Goal: Transaction & Acquisition: Purchase product/service

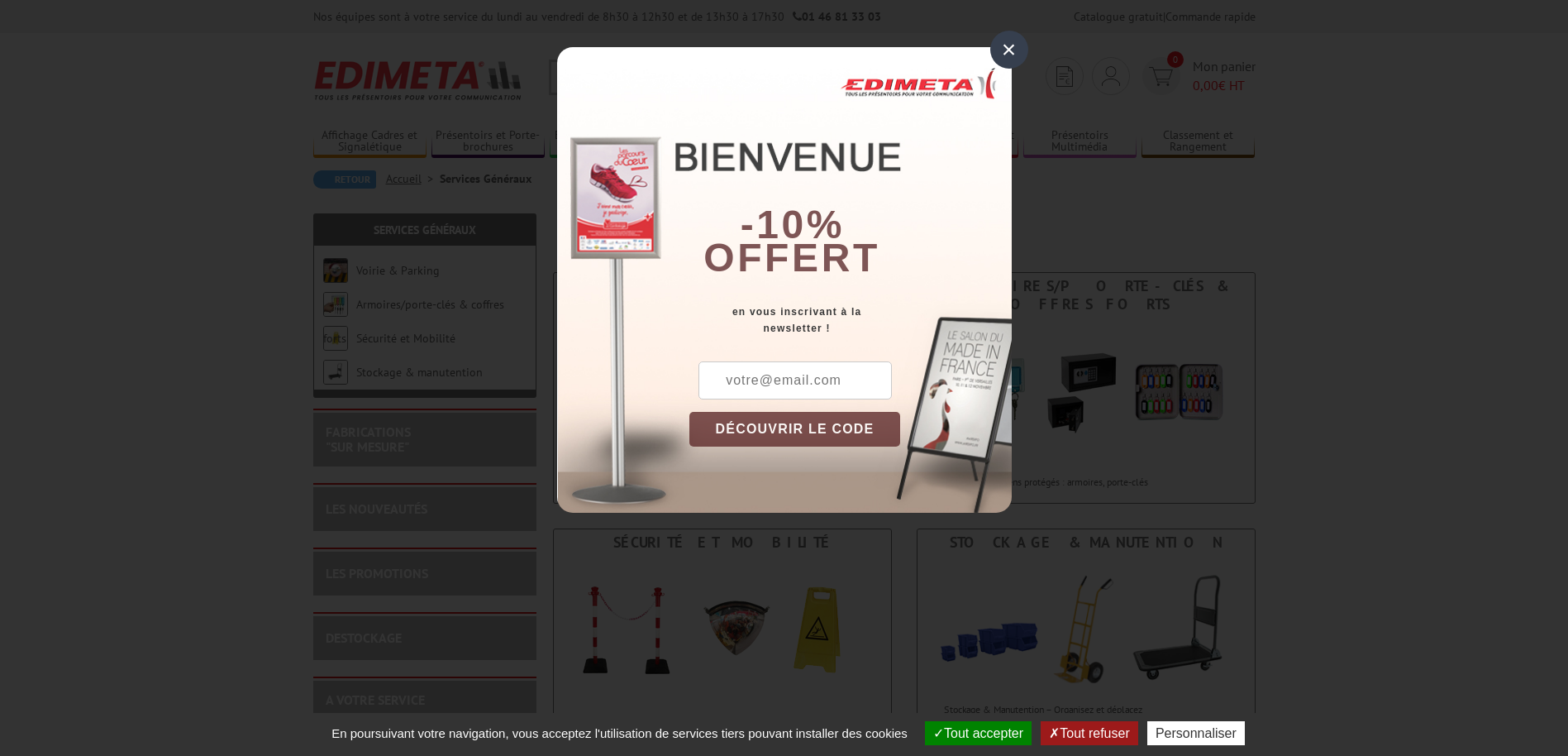
click at [773, 379] on input "text" at bounding box center [795, 381] width 193 height 38
type input "nathalie.bonanno@eolen.com"
click at [834, 427] on button "DÉCOUVRIR LE CODE" at bounding box center [796, 429] width 212 height 35
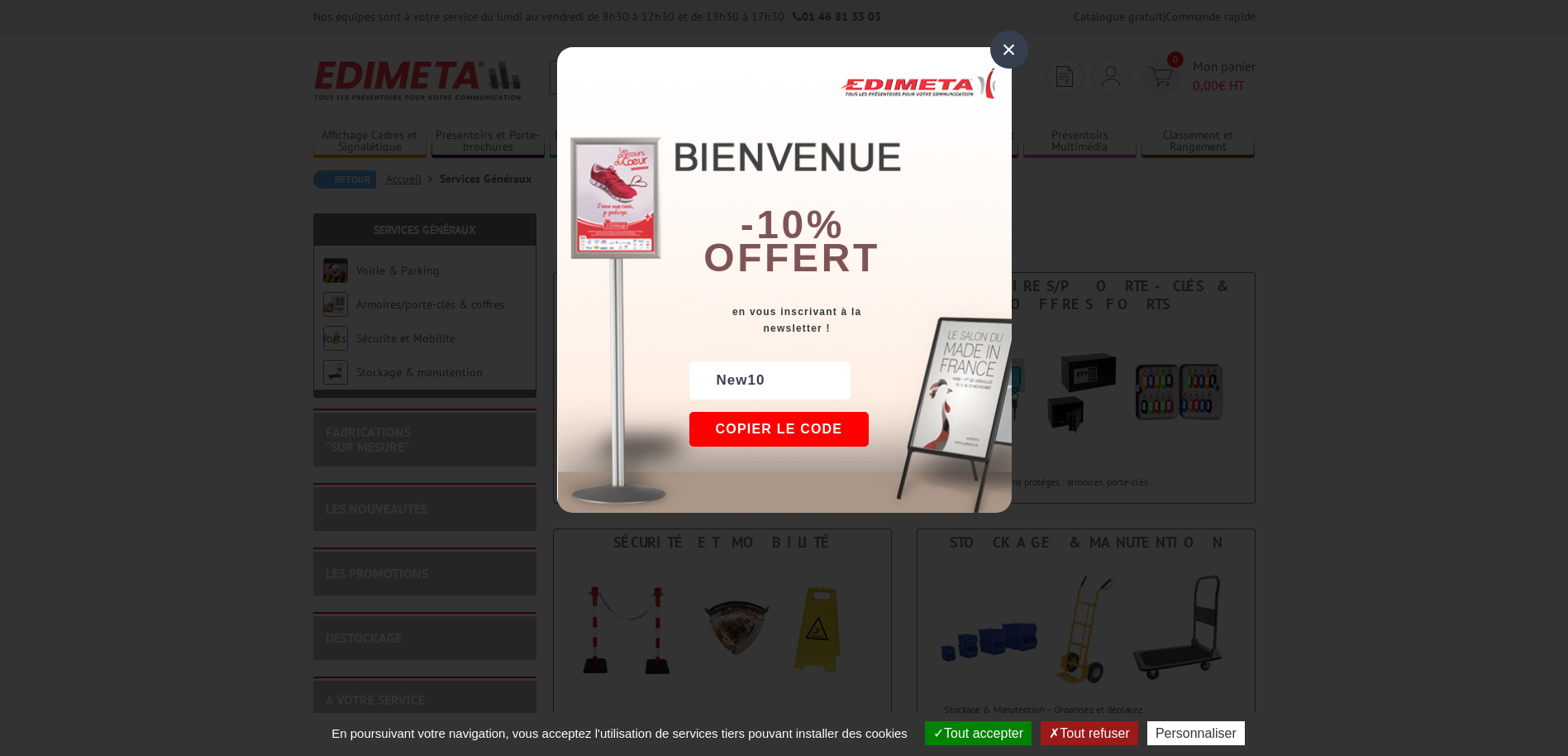
click at [807, 430] on button "Copier le code" at bounding box center [779, 429] width 180 height 35
click at [1008, 48] on div "×" at bounding box center [1010, 50] width 38 height 38
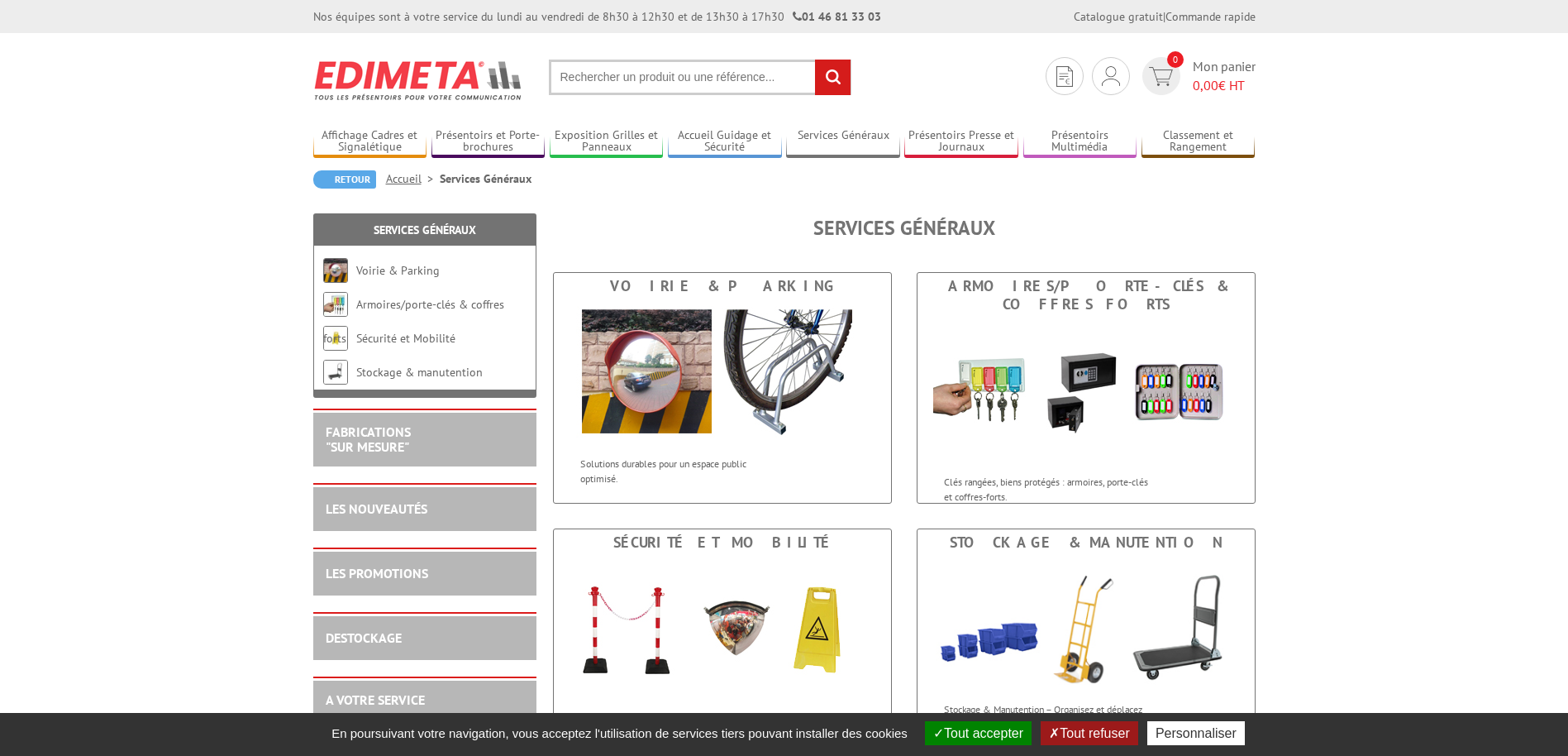
click at [755, 73] on input "text" at bounding box center [700, 77] width 303 height 36
type input "p"
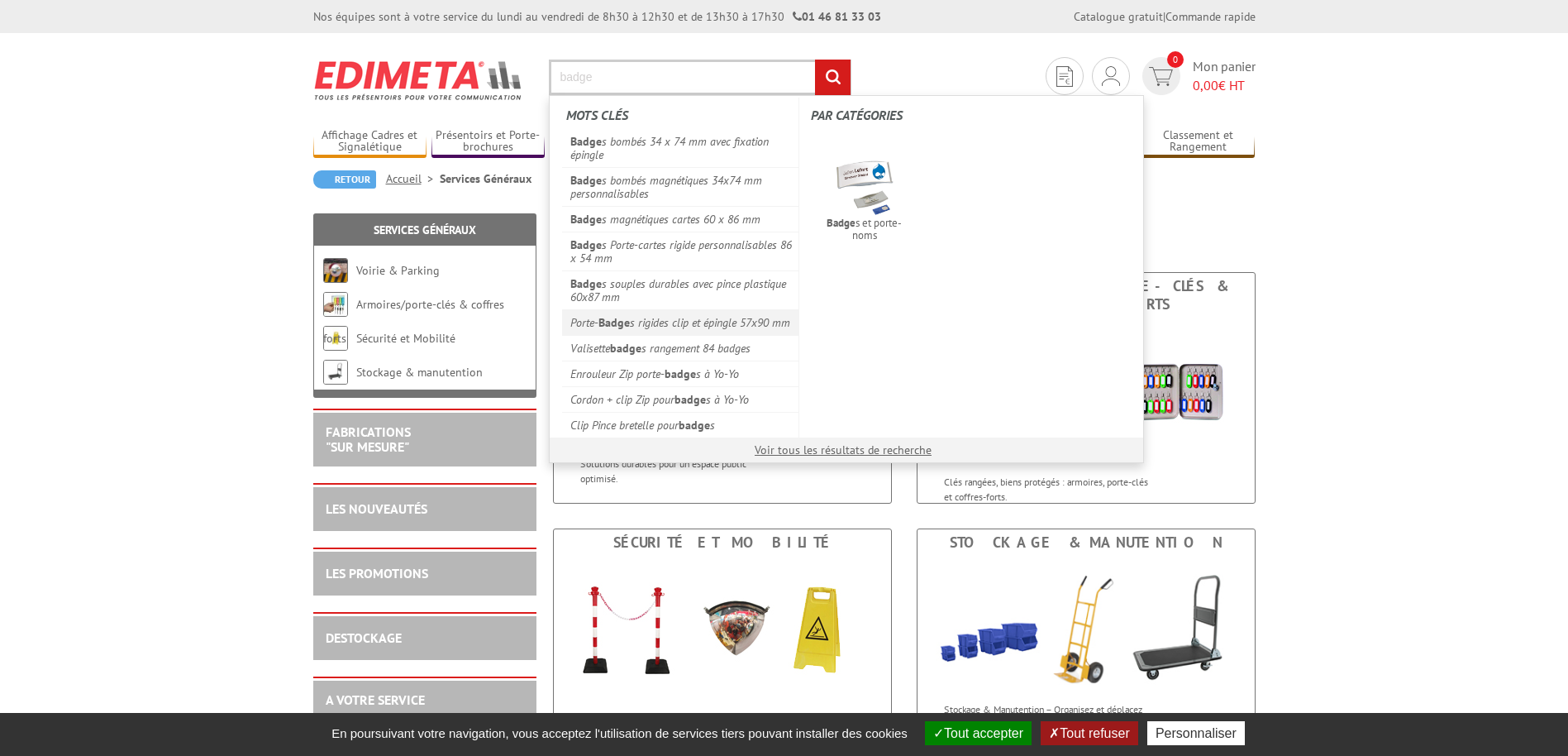
type input "badge"
click at [639, 316] on link "Porte- Badge s rigides clip et épingle 57x90 mm" at bounding box center [680, 321] width 238 height 26
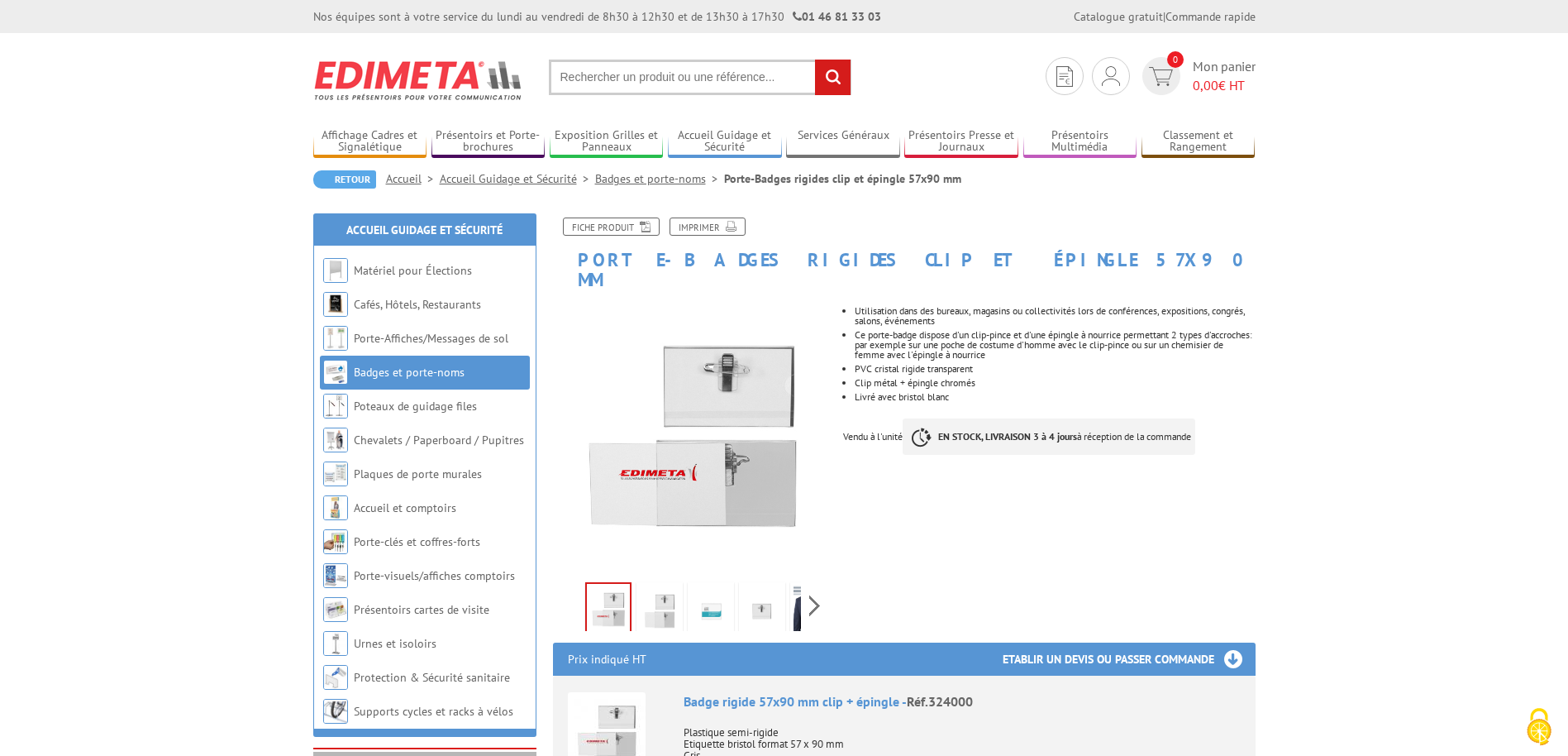
click at [633, 71] on input "text" at bounding box center [700, 77] width 303 height 36
drag, startPoint x: 768, startPoint y: 256, endPoint x: 580, endPoint y: 258, distance: 188.0
click at [580, 258] on h1 "Porte-Badges rigides clip et épingle 57x90 mm" at bounding box center [904, 253] width 727 height 72
copy h1 "Porte-Badges rigides"
click at [651, 69] on input "text" at bounding box center [700, 77] width 303 height 36
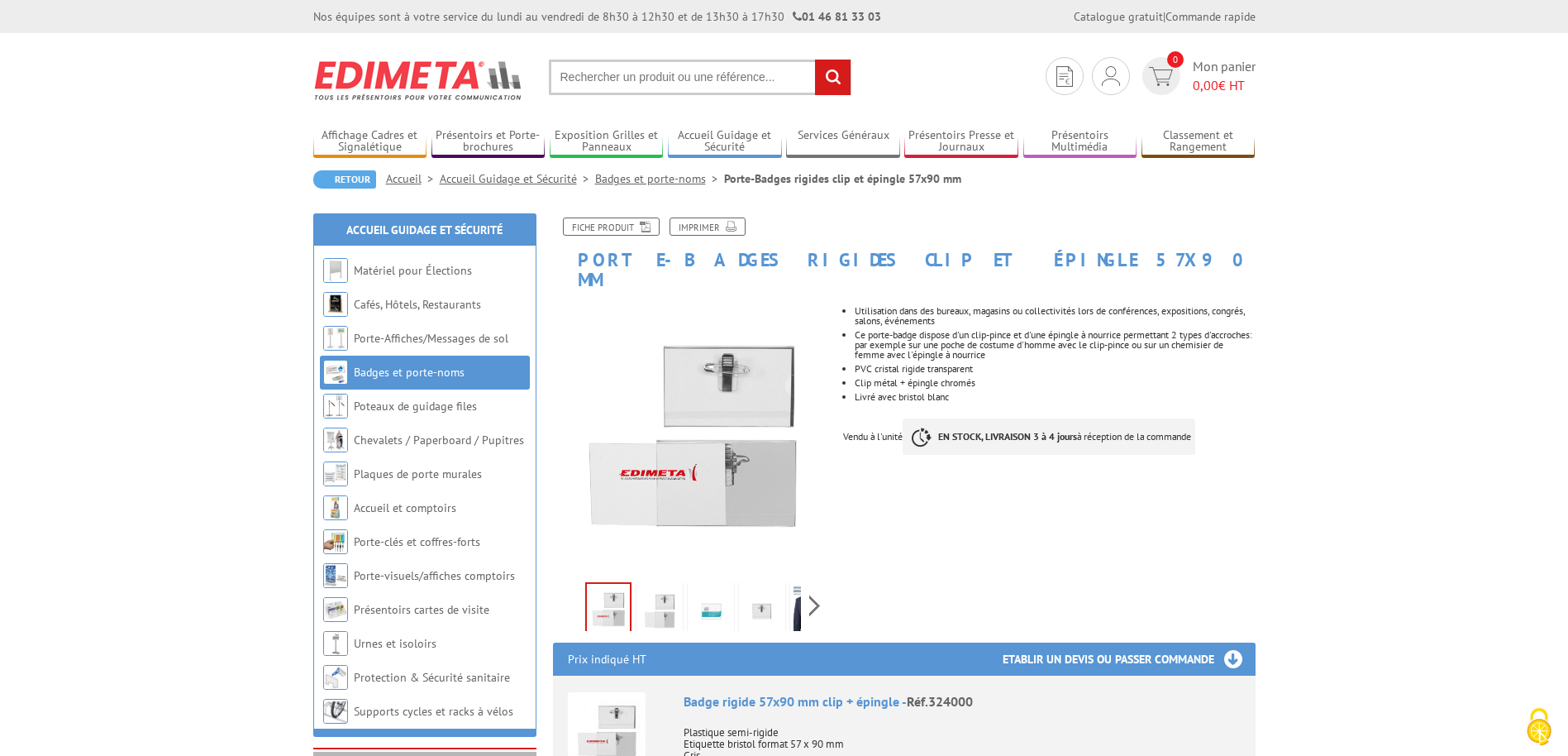
paste input "Porte-Badges rigides"
type input "Porte-Badges rigides"
click at [829, 76] on input "rechercher" at bounding box center [832, 77] width 36 height 36
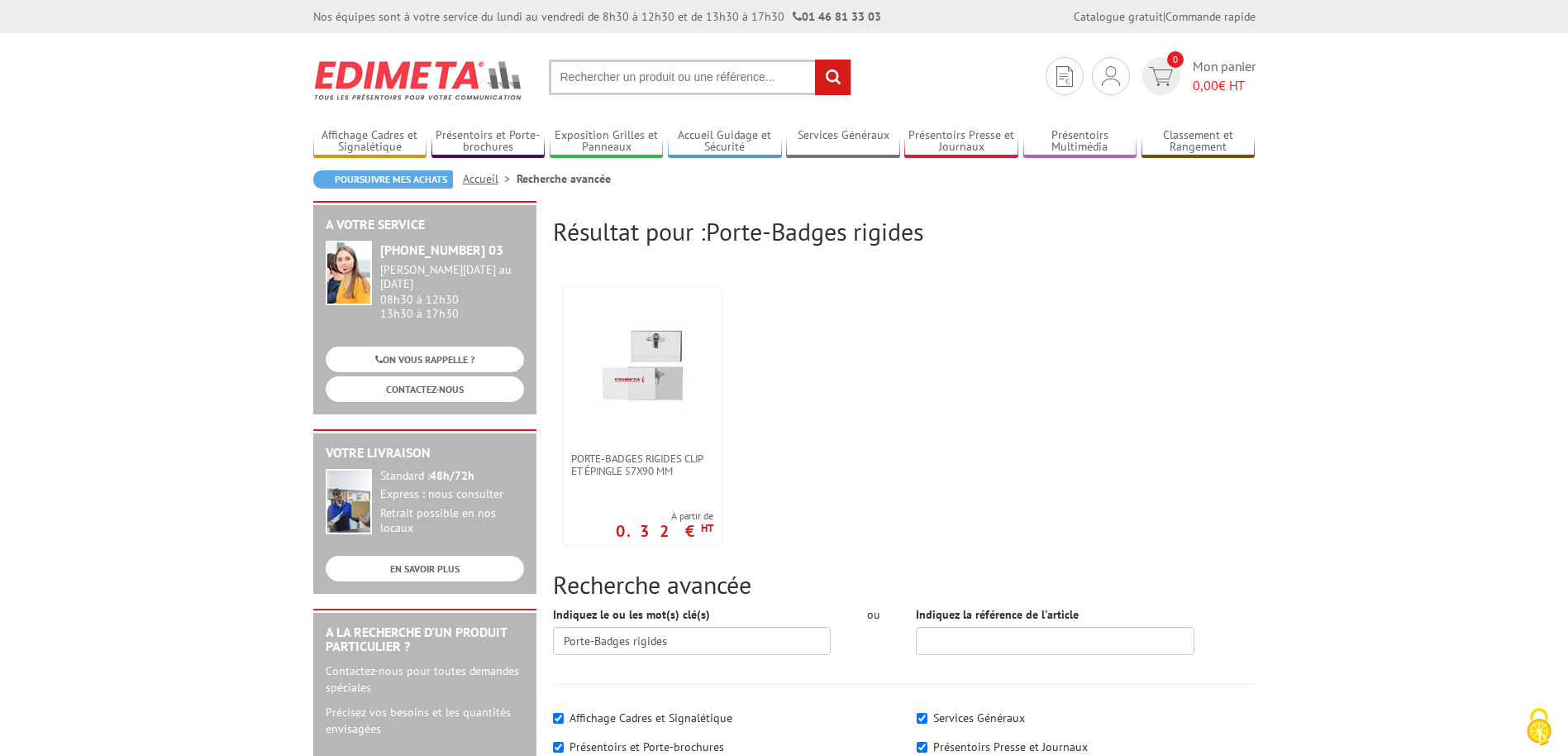
click at [624, 76] on input "text" at bounding box center [700, 77] width 303 height 36
type input "p"
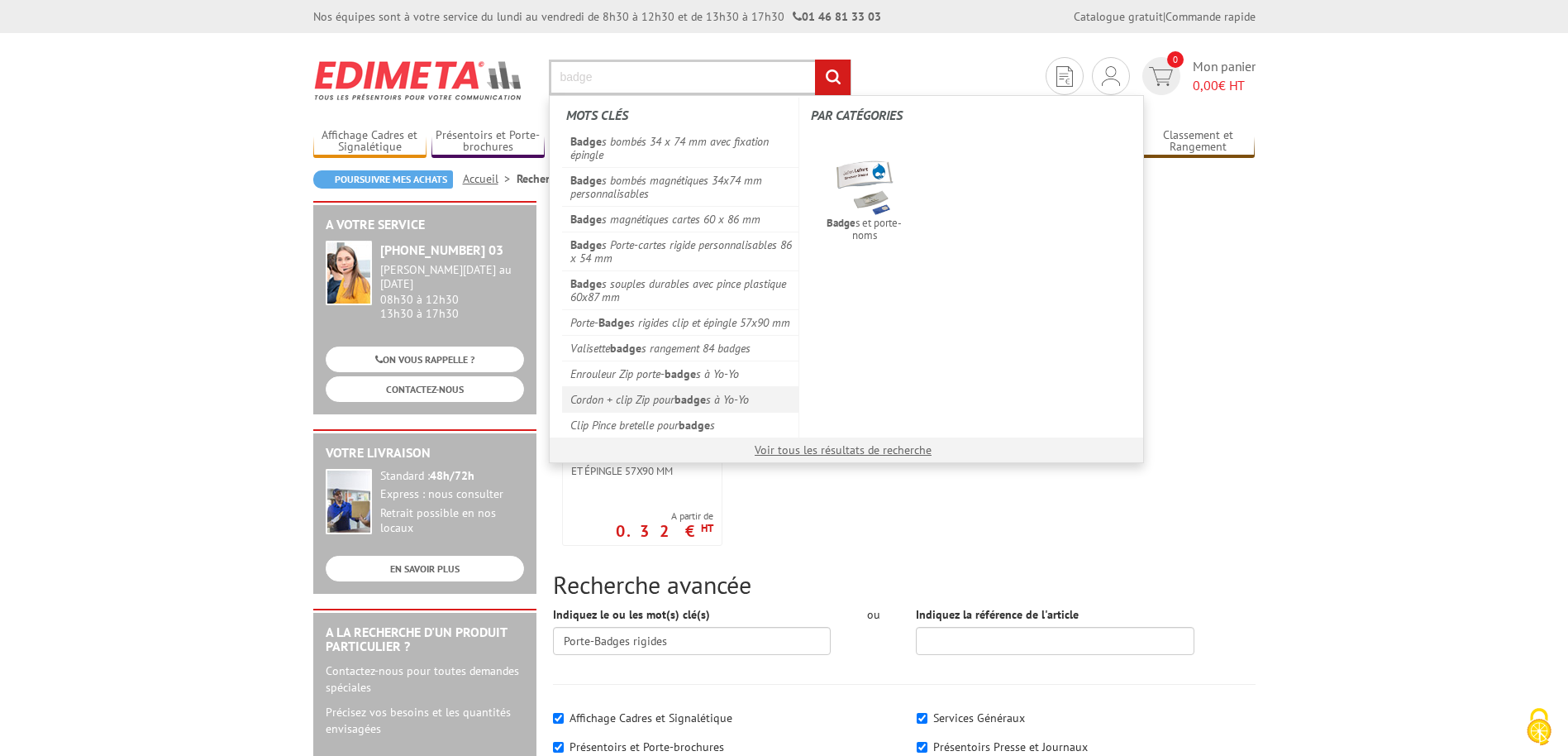
type input "badge"
click at [601, 399] on link "Cordon + clip Zip pour badge s à Yo-Yo" at bounding box center [680, 398] width 238 height 26
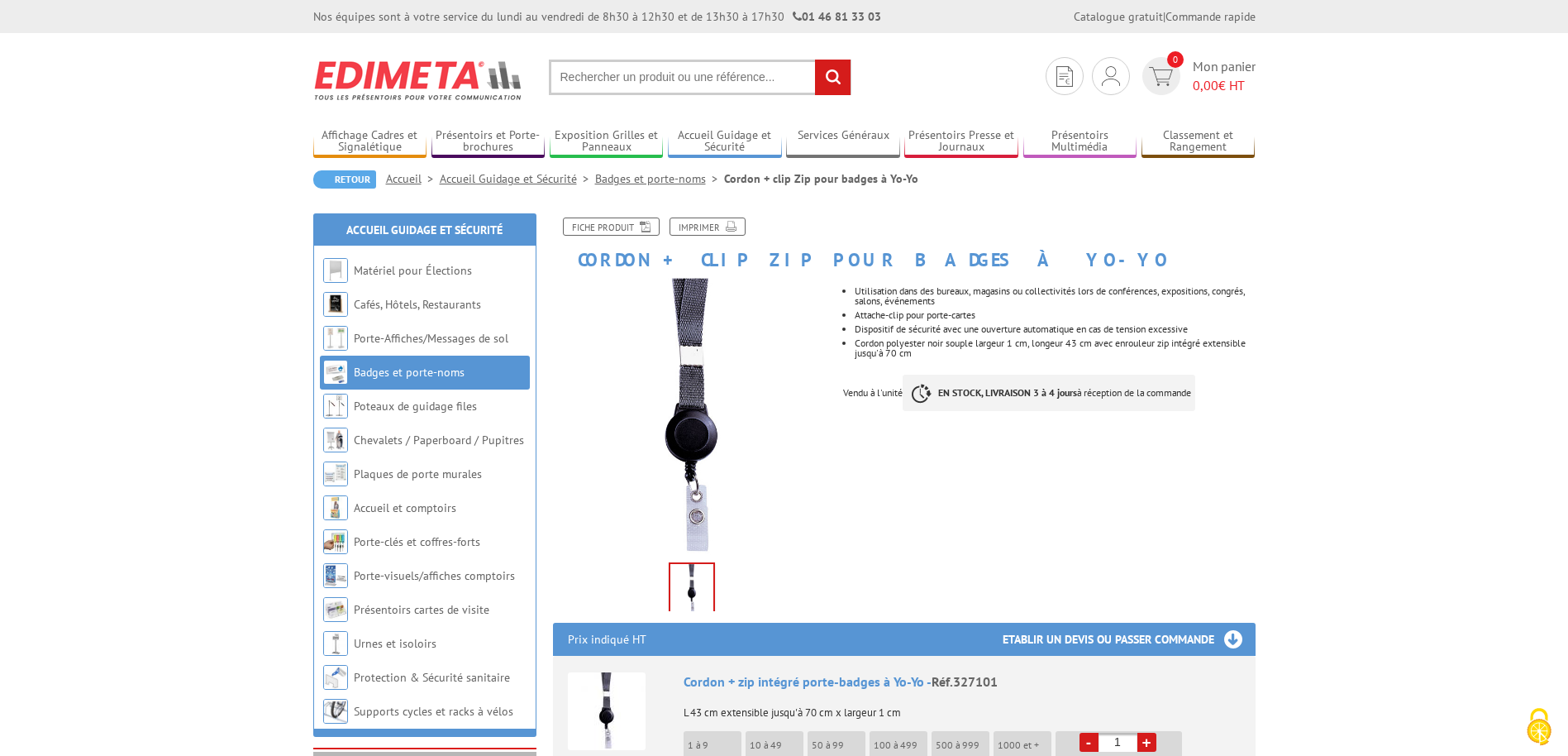
click at [703, 73] on input "text" at bounding box center [700, 77] width 303 height 36
click at [430, 374] on link "Badges et porte-noms" at bounding box center [409, 371] width 111 height 14
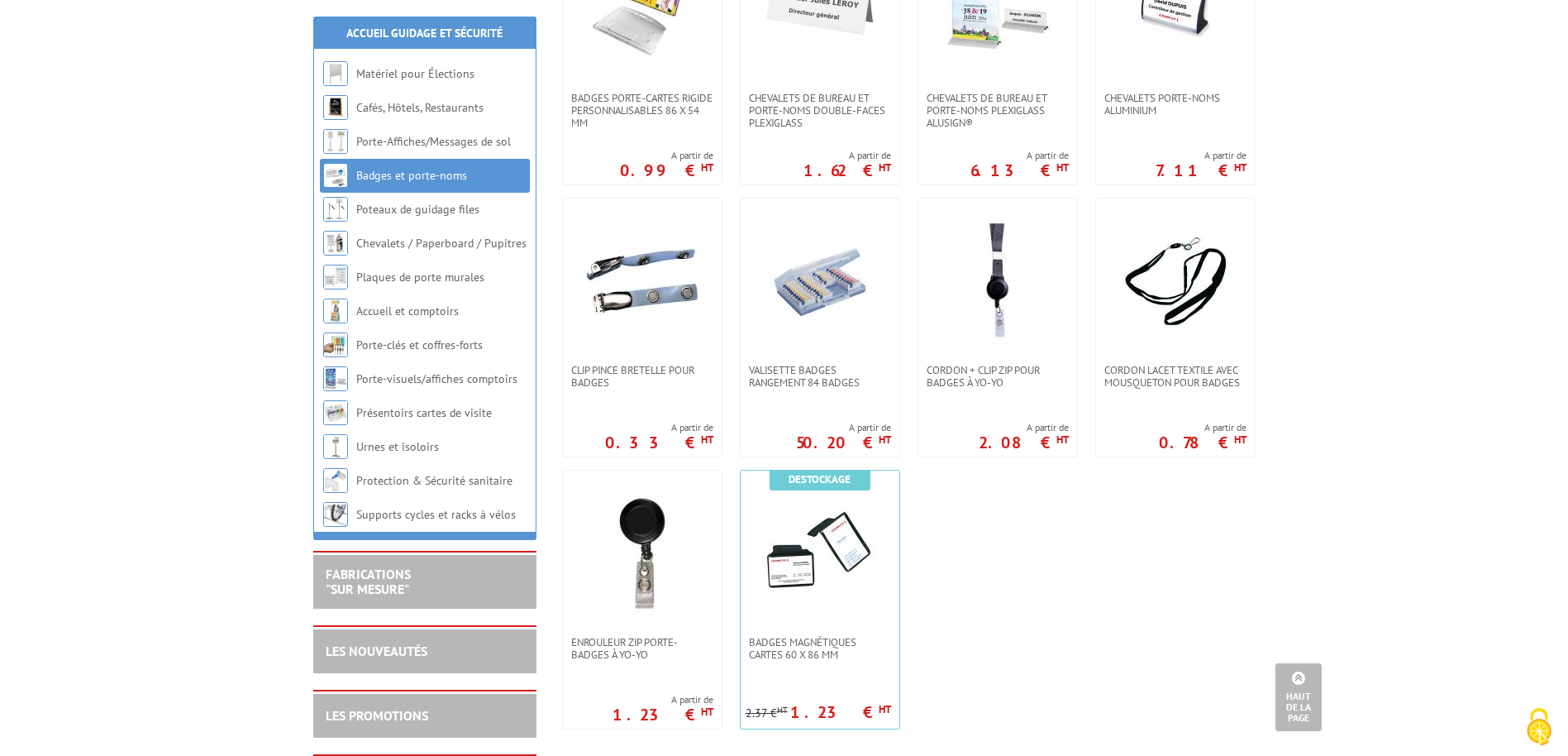
scroll to position [744, 0]
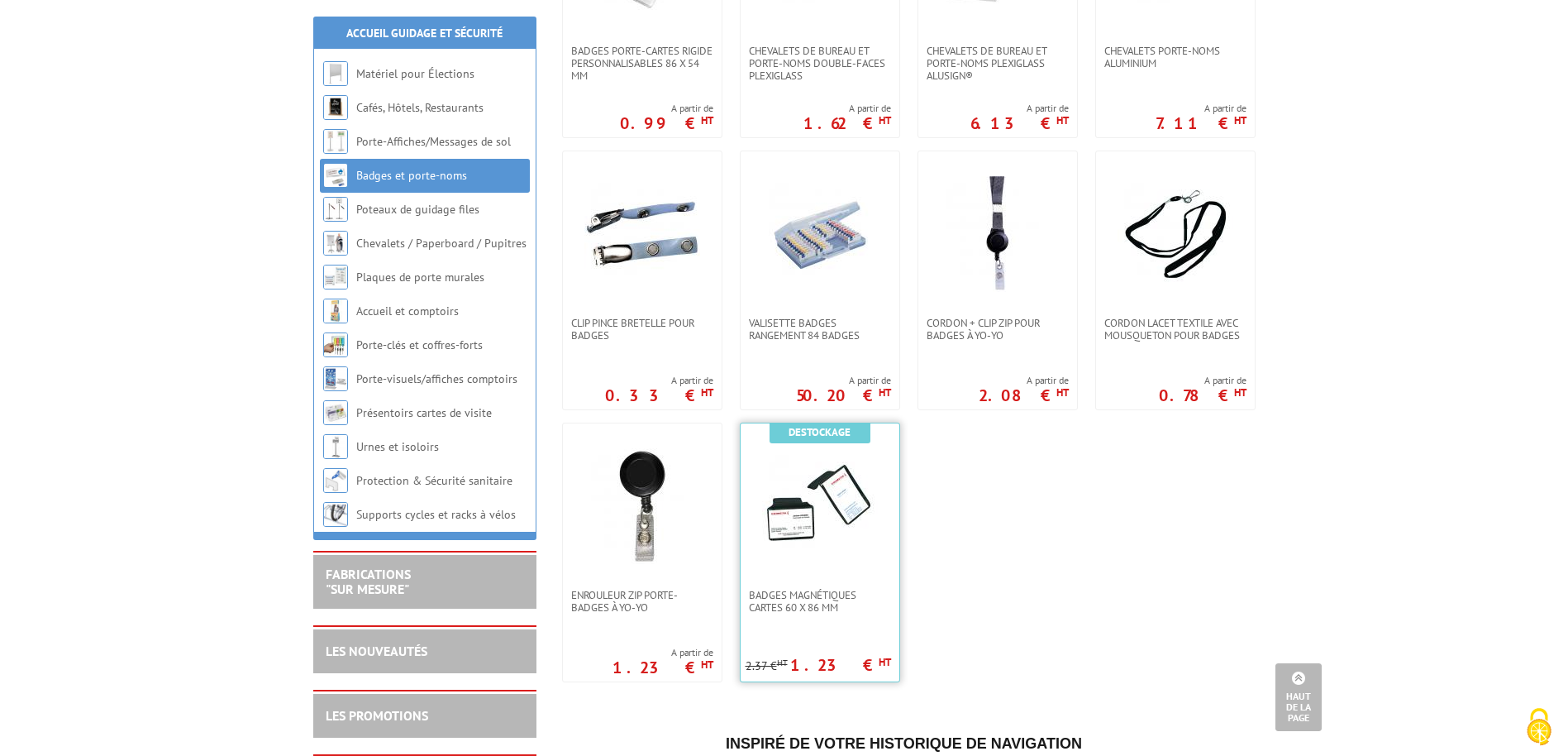
click at [789, 535] on img at bounding box center [820, 506] width 115 height 115
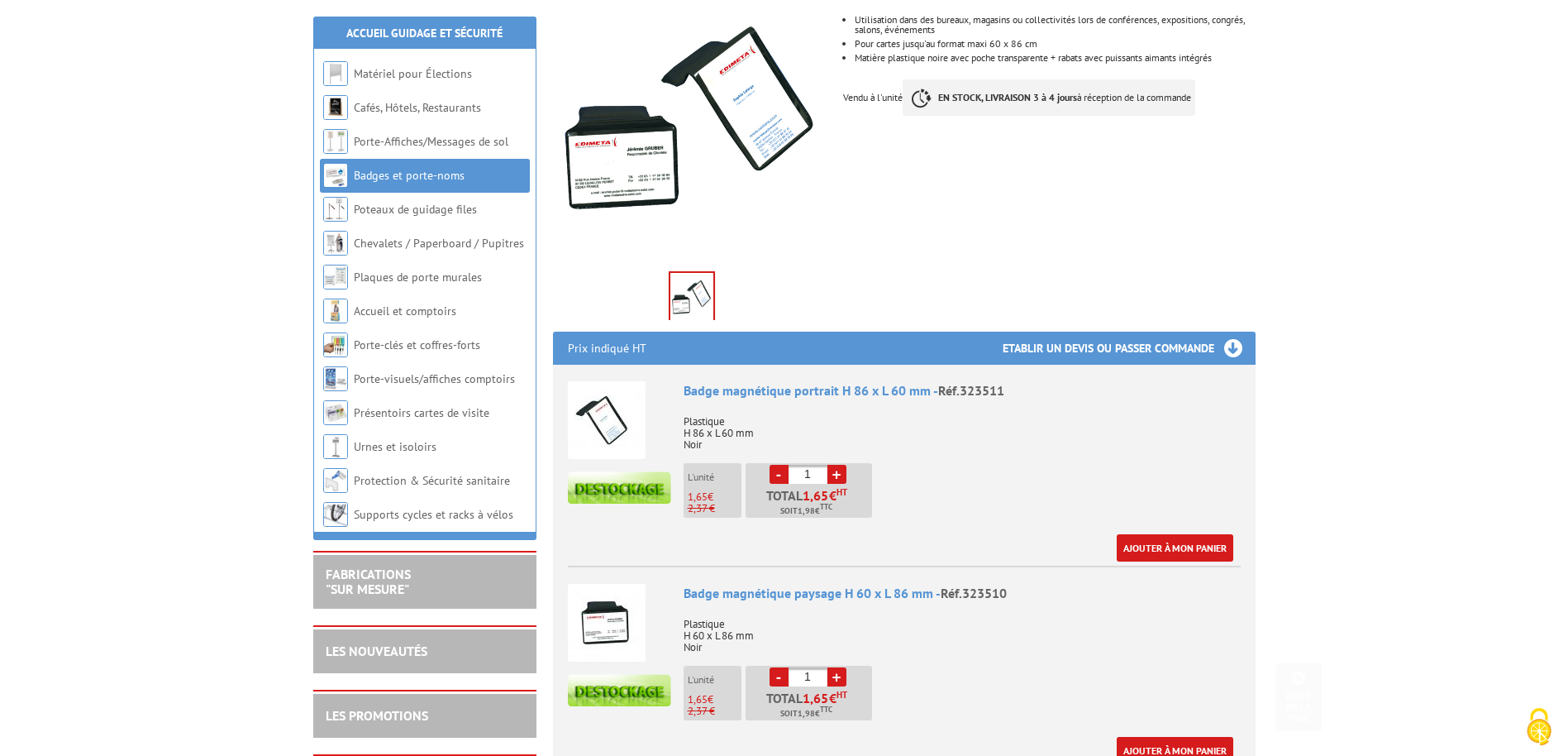
scroll to position [331, 0]
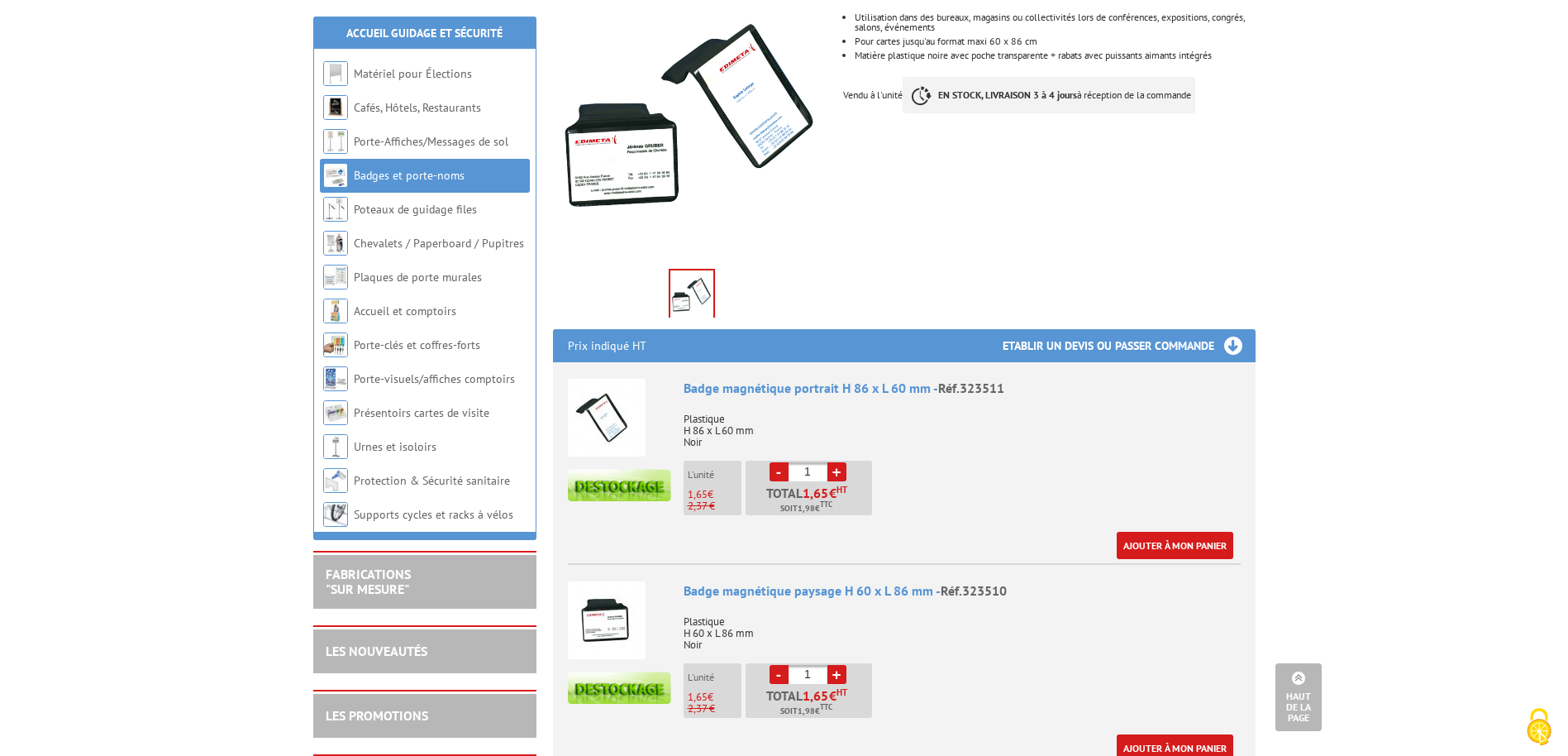
click at [876, 186] on div "Destockage Fiche produit Imprimer Badges magnétiques cartes 60 x 86 mm Previous…" at bounding box center [904, 538] width 727 height 1303
click at [420, 179] on link "Badges et porte-noms" at bounding box center [409, 174] width 111 height 14
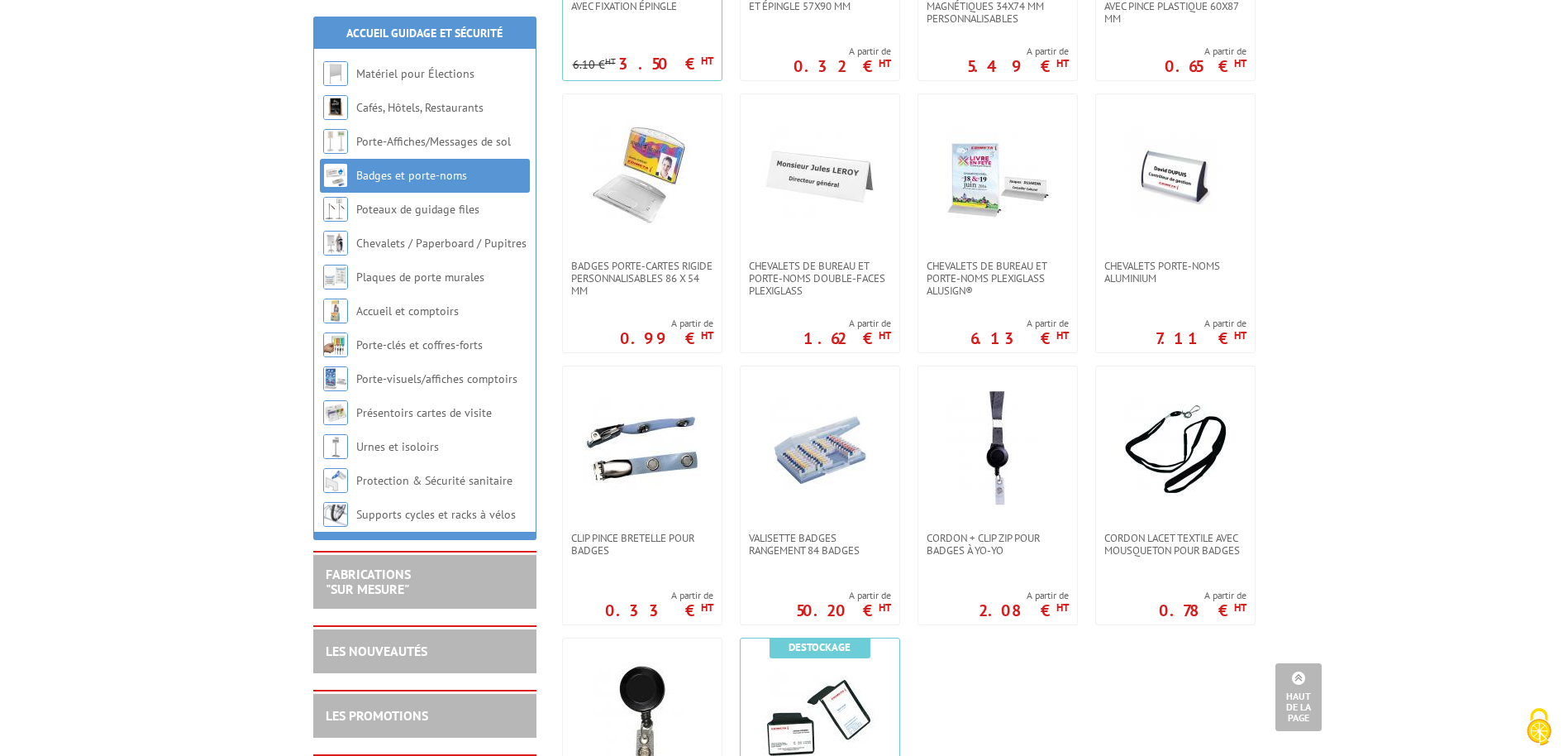
scroll to position [496, 0]
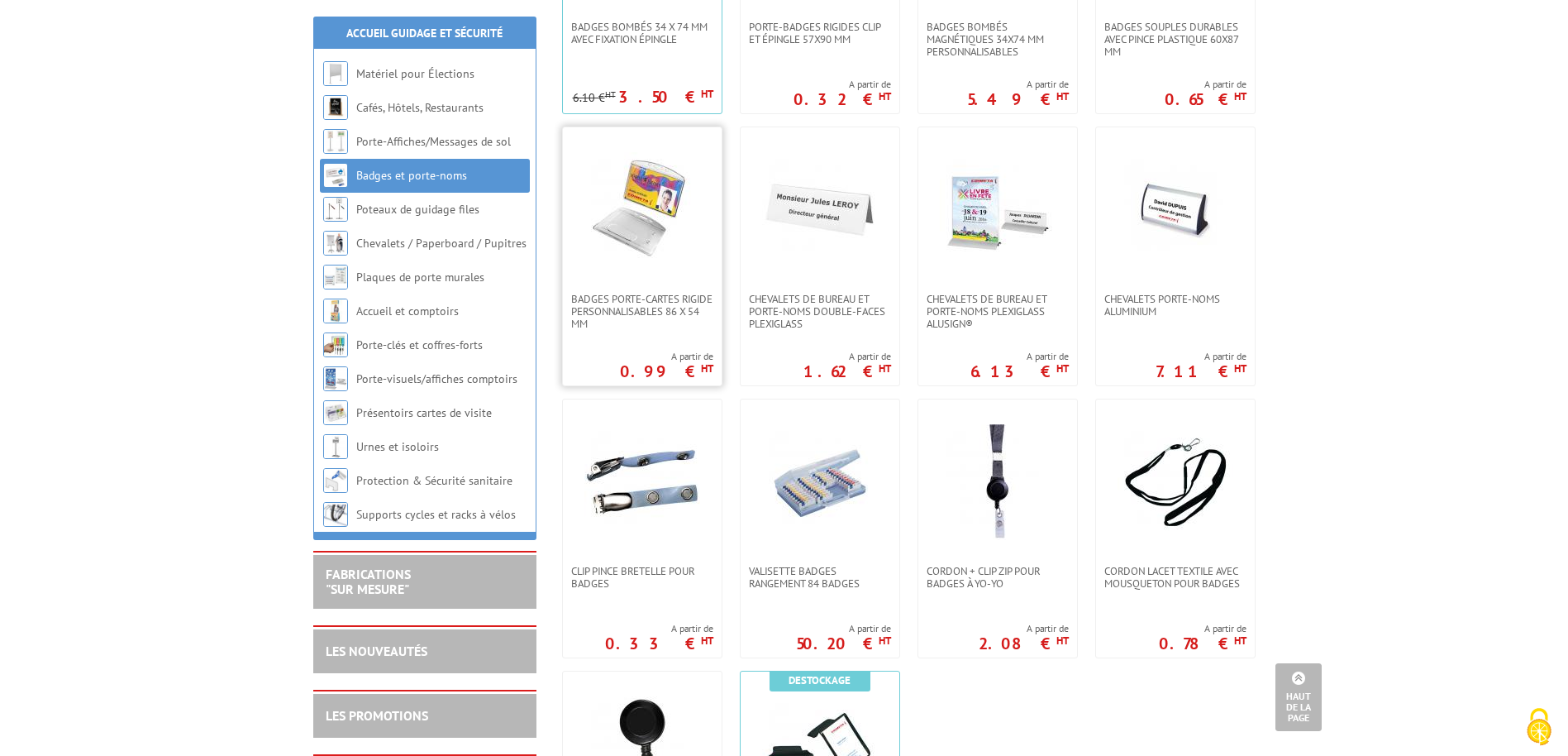
click at [644, 224] on img at bounding box center [643, 210] width 115 height 115
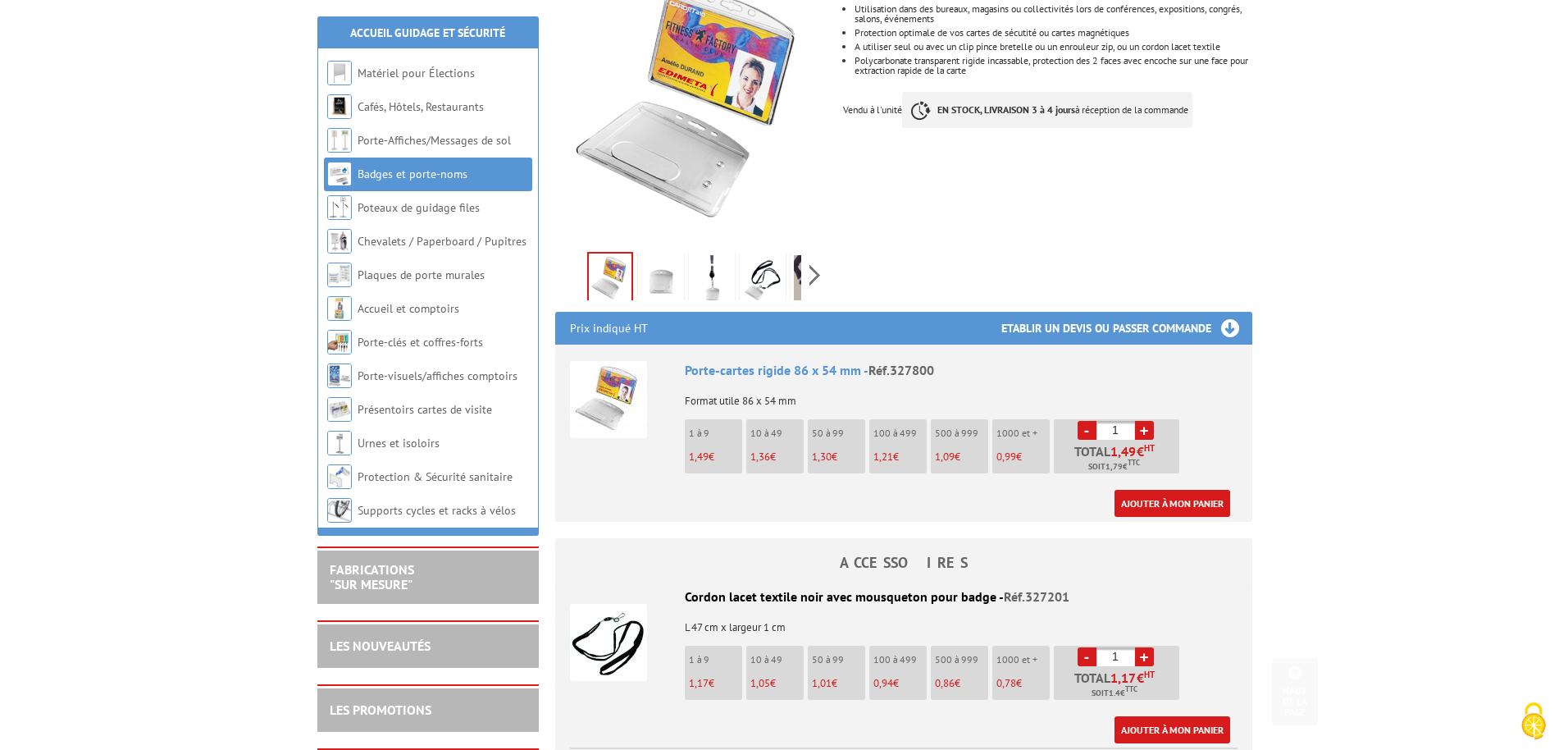
scroll to position [328, 0]
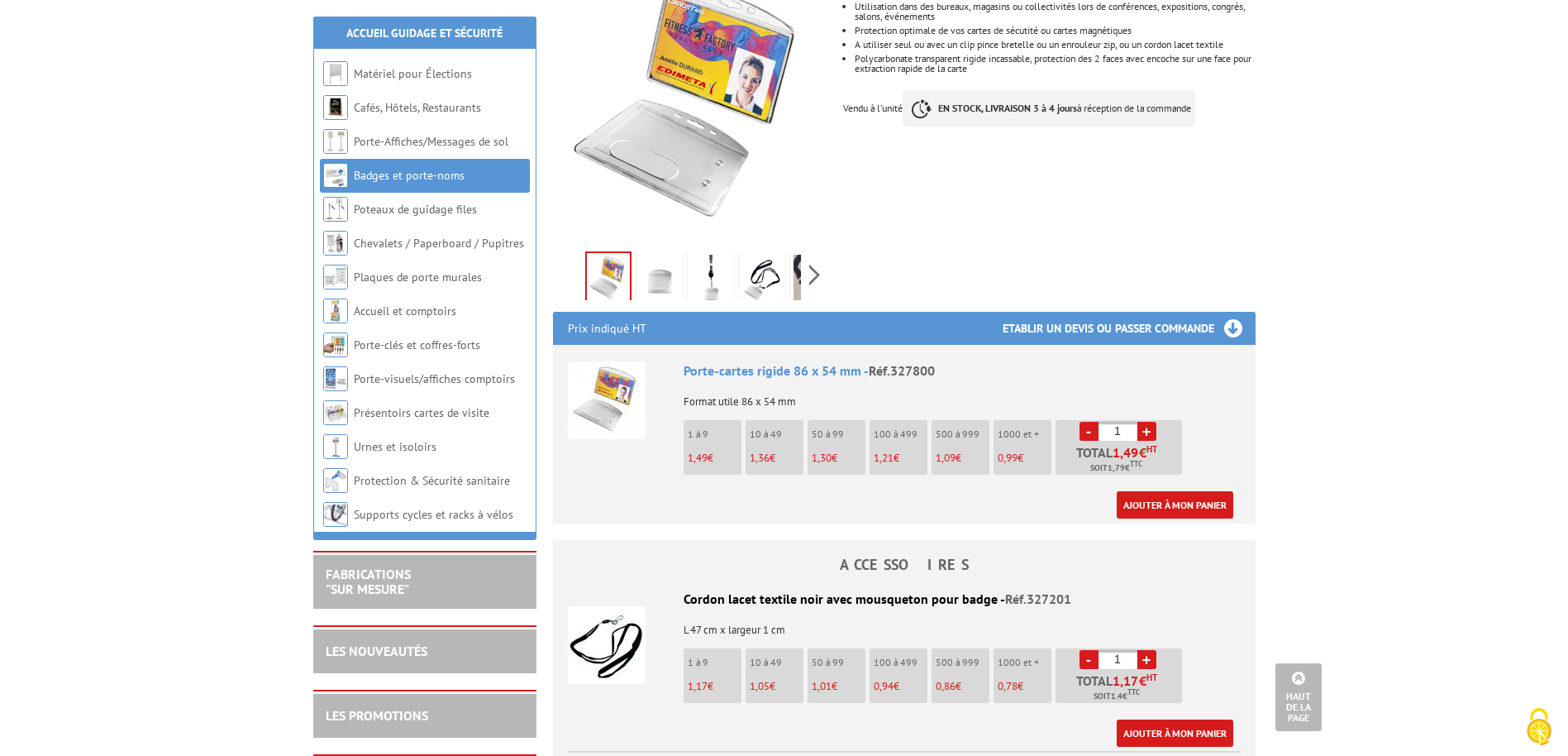
click at [769, 426] on li "10 à 49 1,36 €" at bounding box center [774, 447] width 58 height 55
click at [1146, 421] on link "+" at bounding box center [1148, 431] width 19 height 19
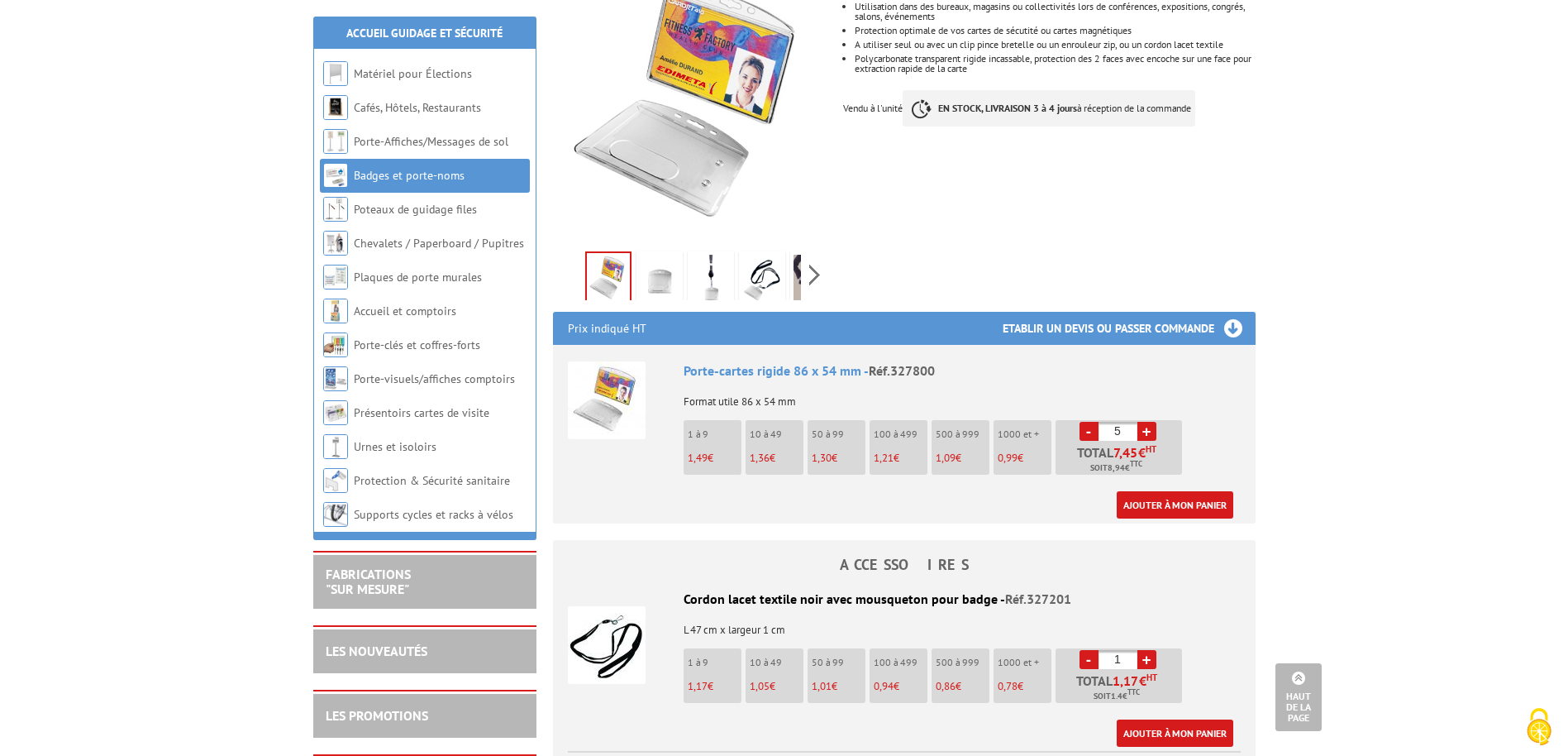
click at [1146, 421] on link "+" at bounding box center [1148, 431] width 19 height 19
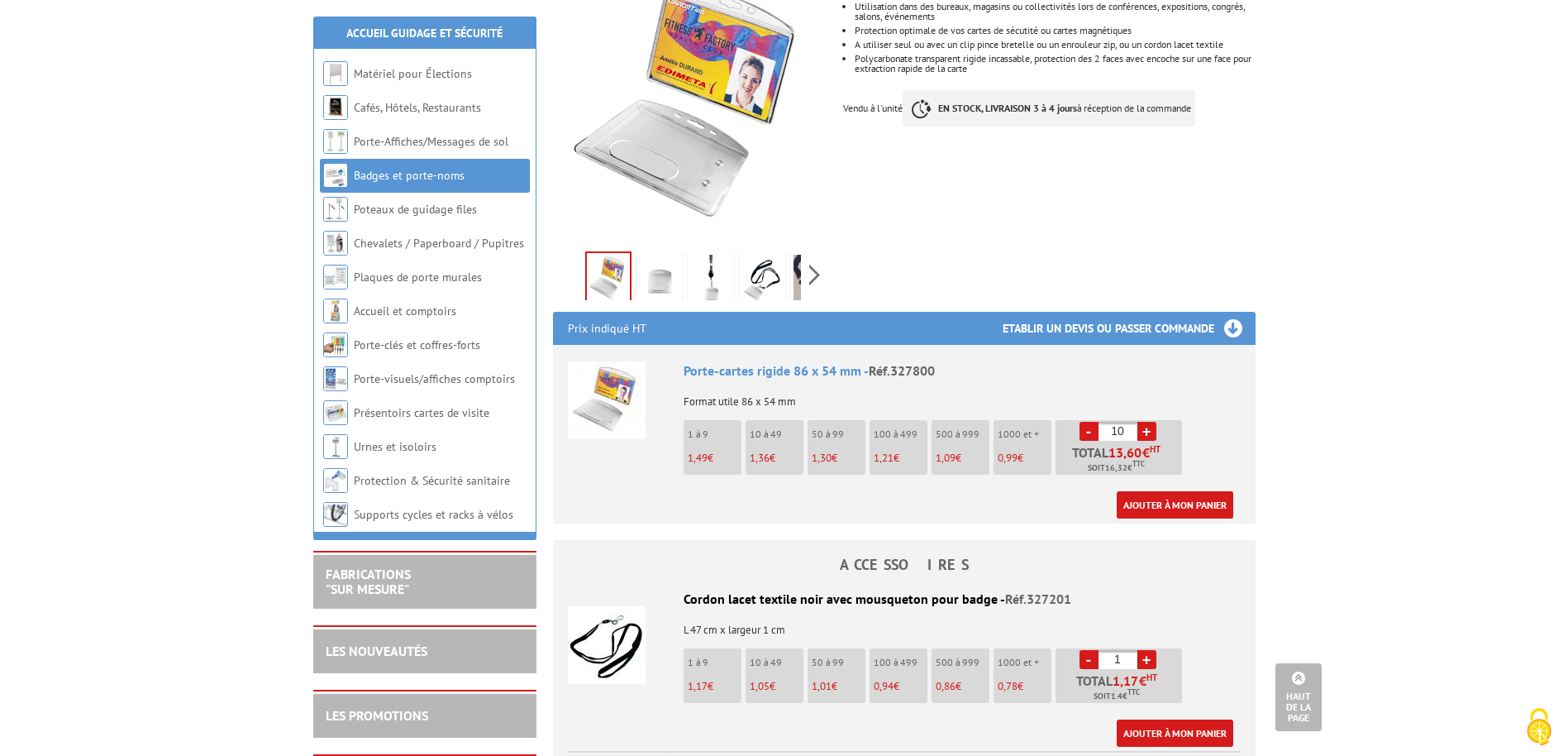
click at [1146, 421] on link "+" at bounding box center [1148, 431] width 19 height 19
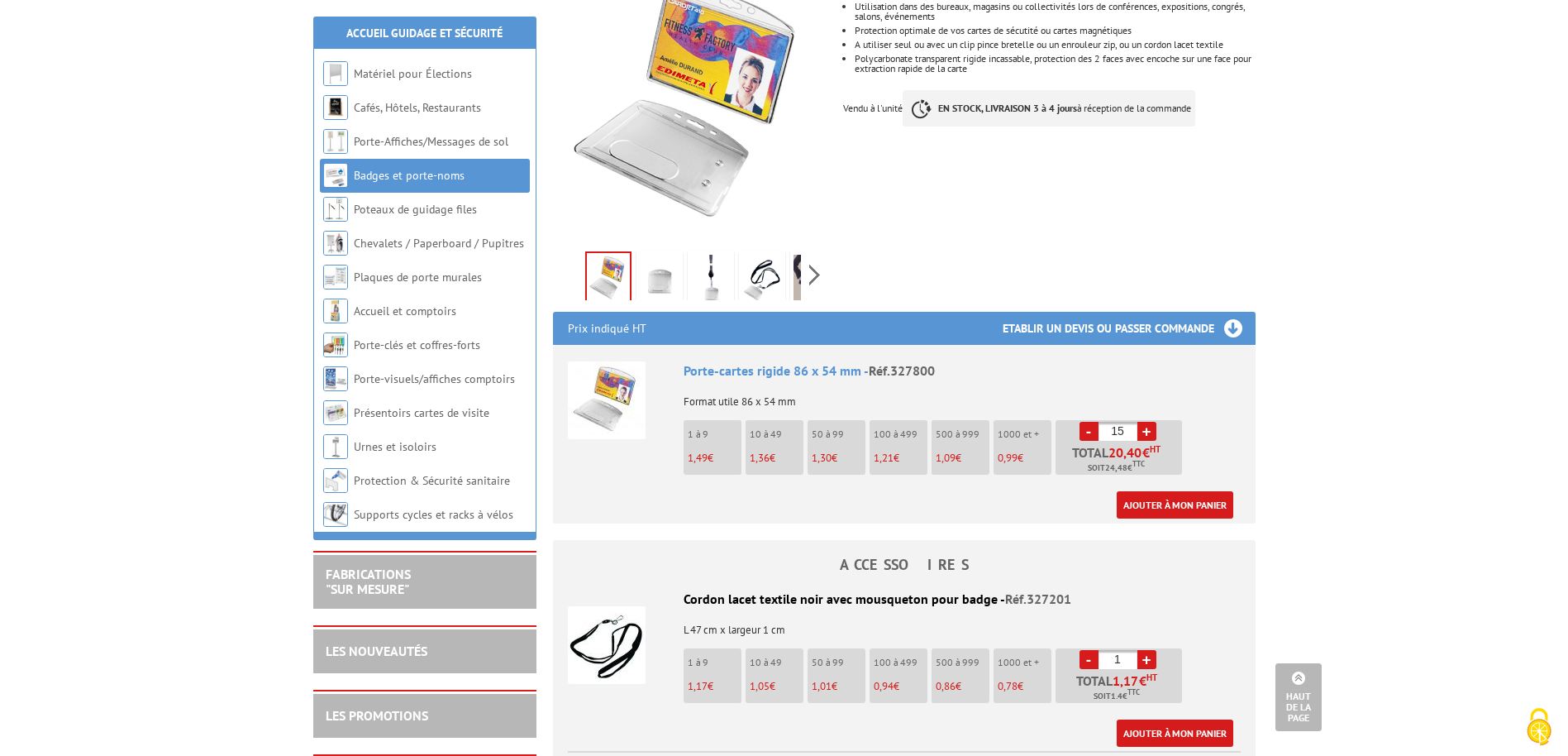
click at [1146, 421] on link "+" at bounding box center [1148, 431] width 19 height 19
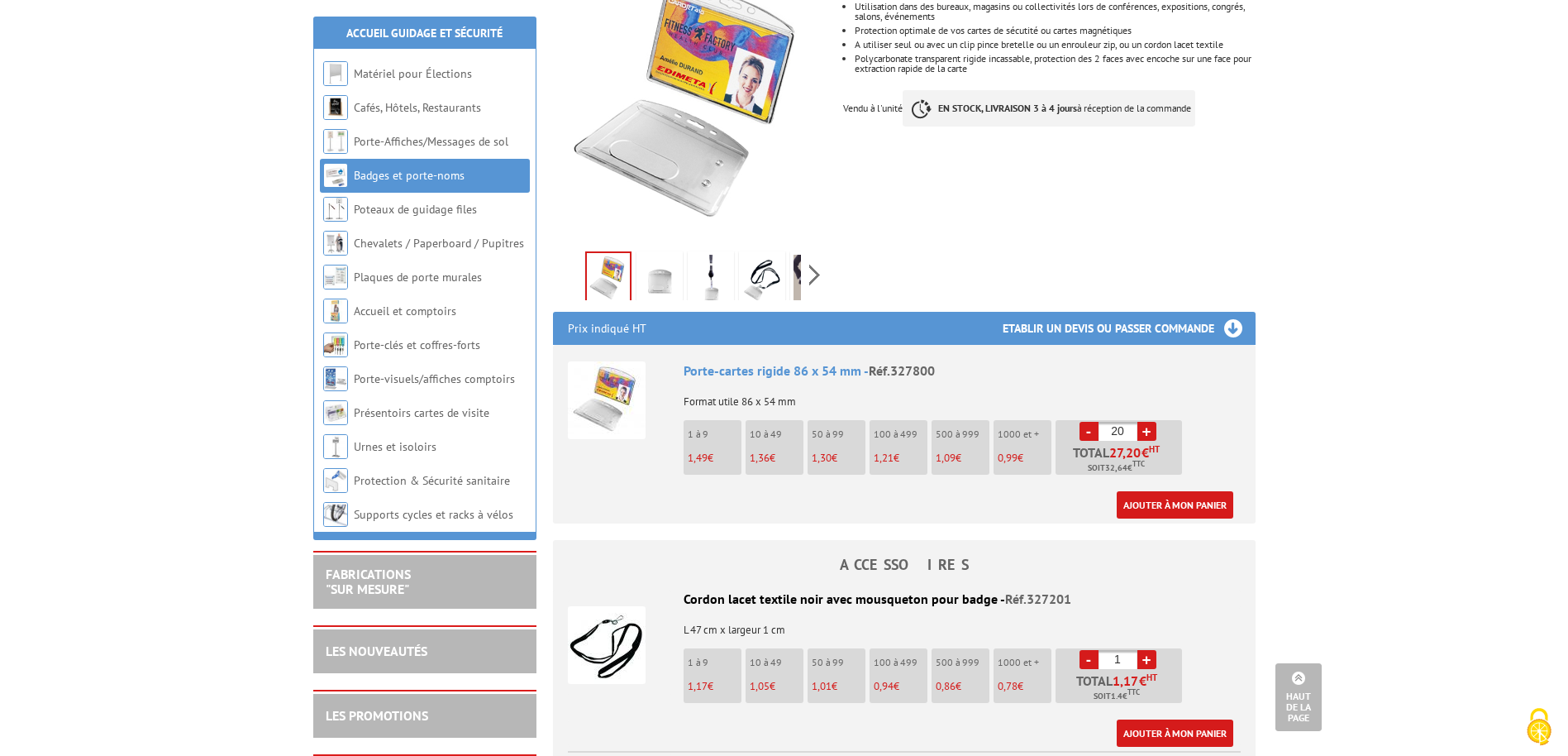
click at [1146, 421] on link "+" at bounding box center [1148, 431] width 19 height 19
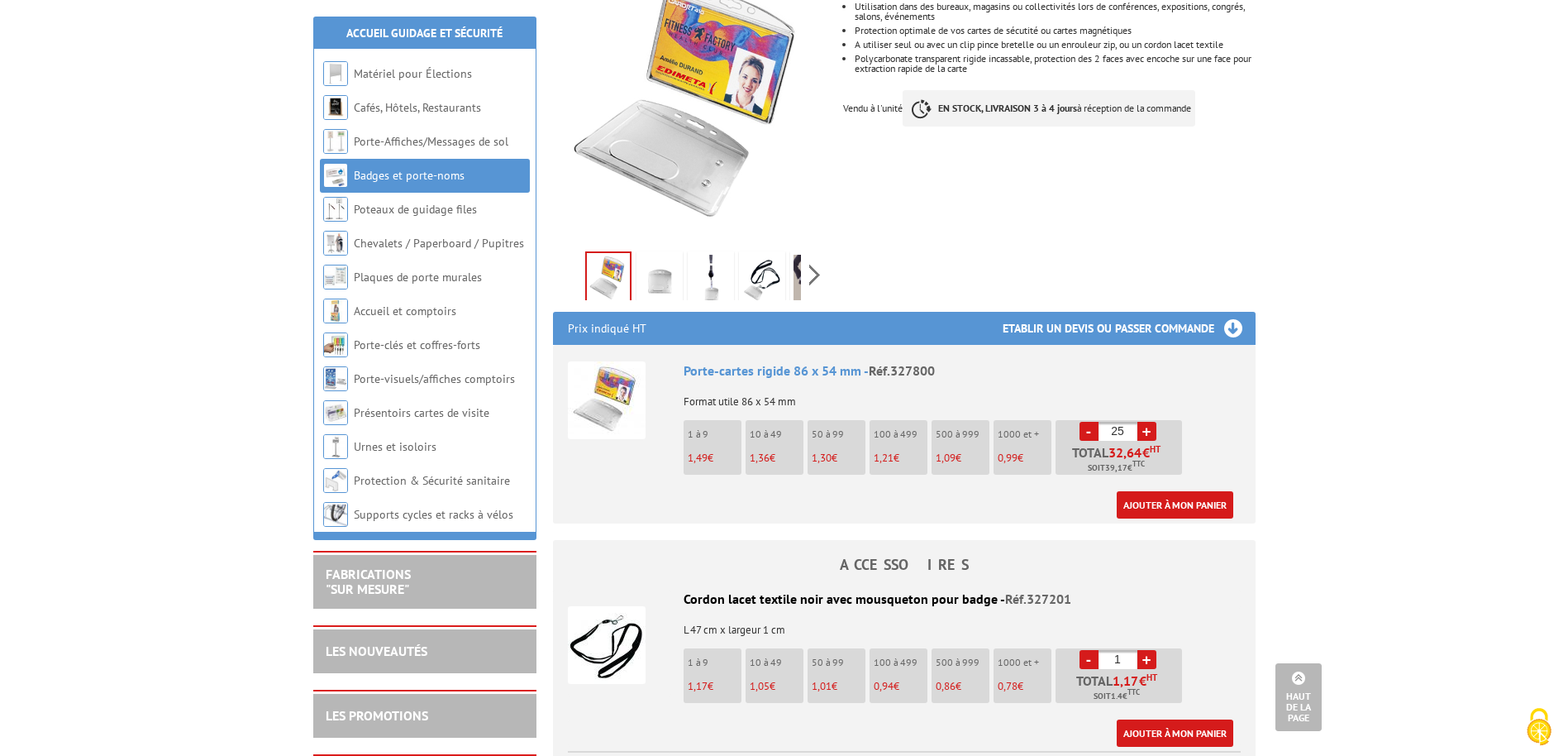
click at [1146, 421] on link "+" at bounding box center [1148, 431] width 19 height 19
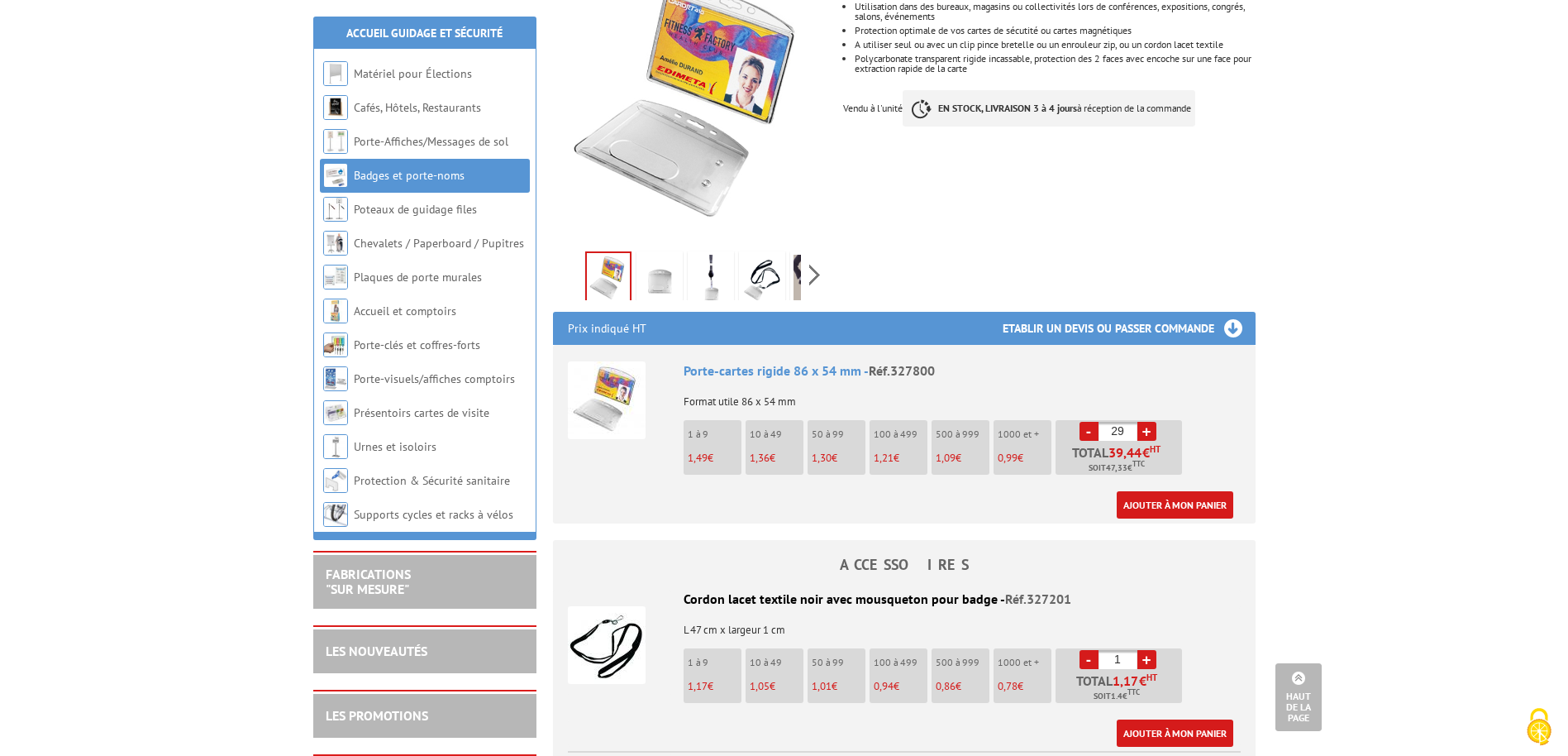
type input "30"
click at [1168, 491] on link "Ajouter à mon panier" at bounding box center [1175, 505] width 116 height 27
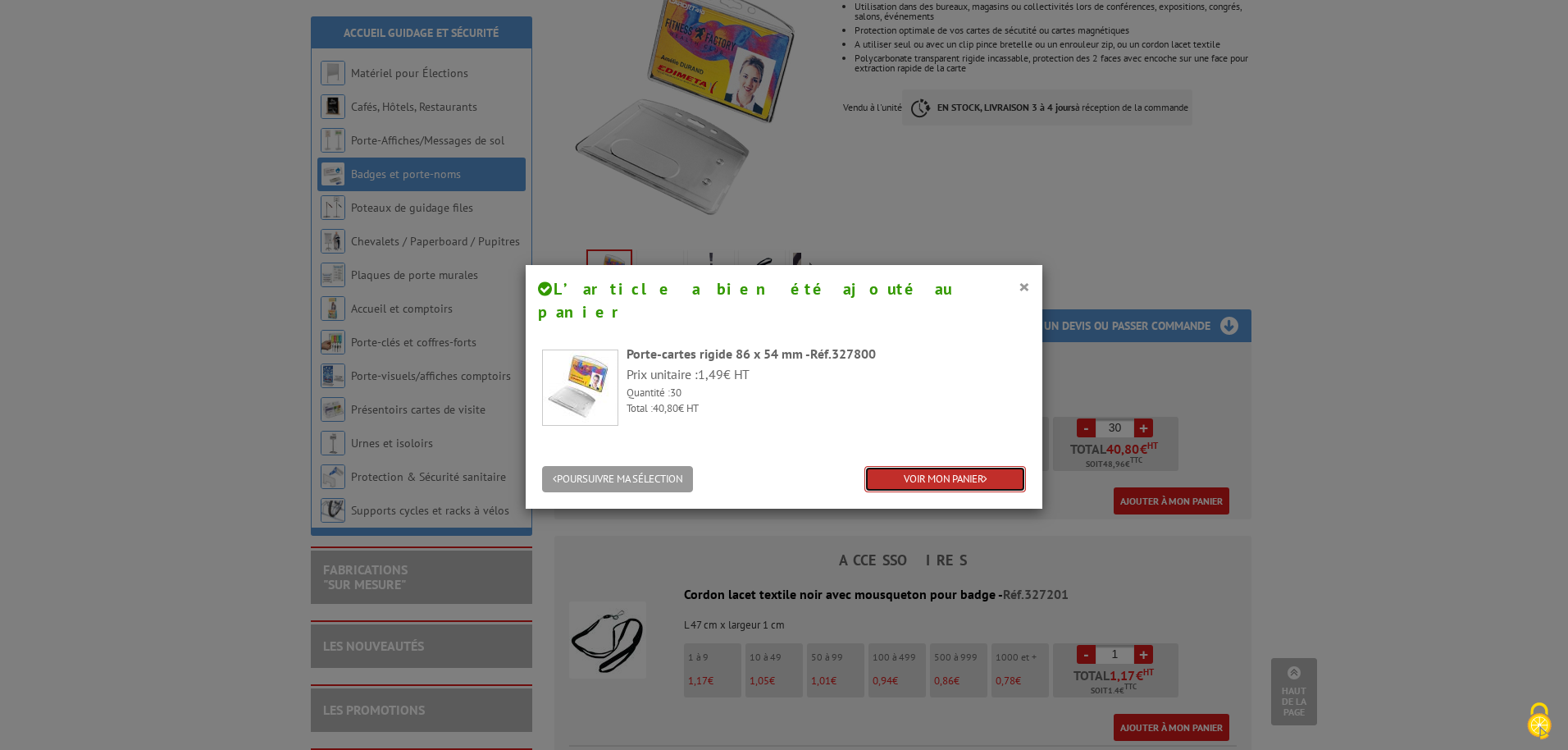
click at [950, 466] on link "VOIR MON PANIER" at bounding box center [945, 479] width 161 height 27
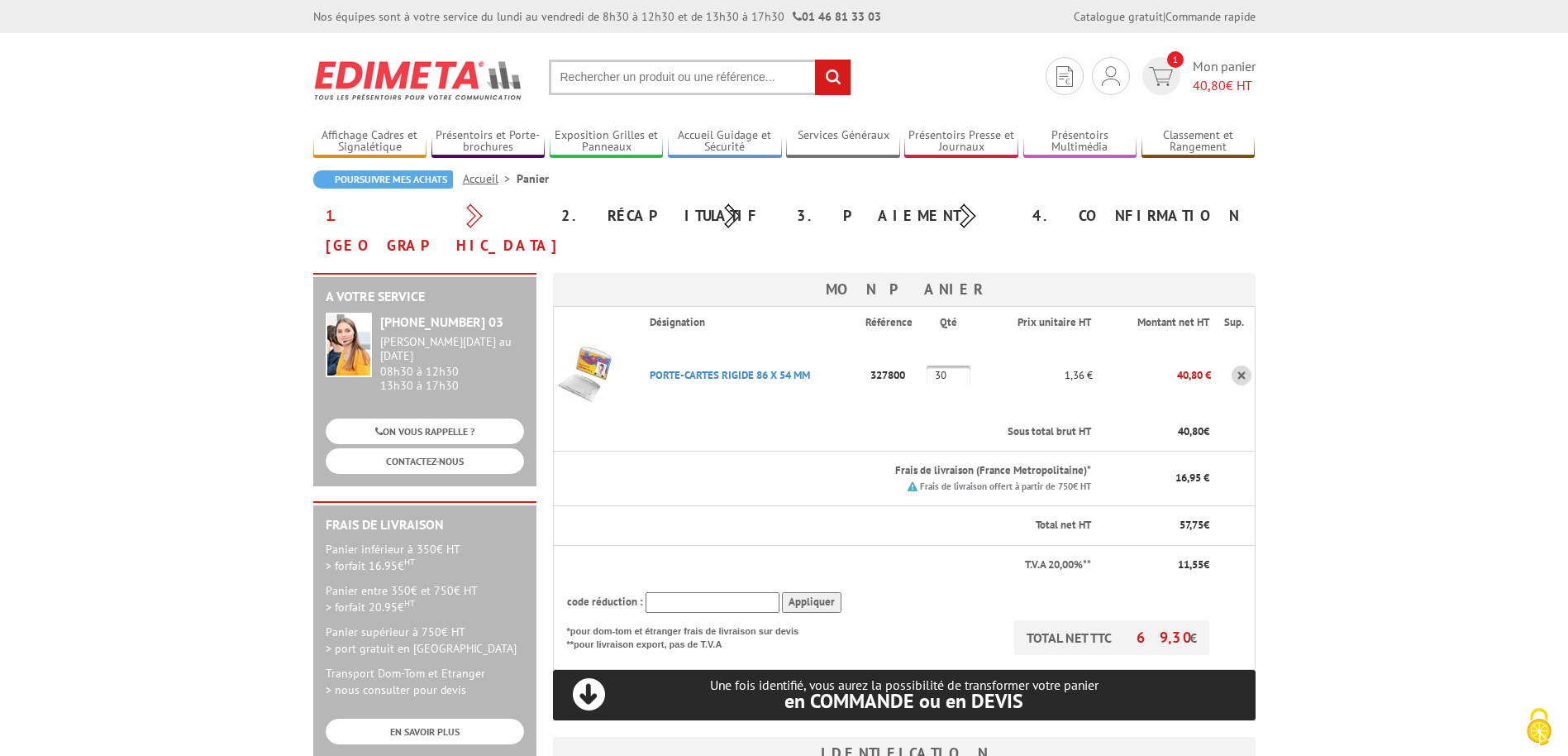
click at [731, 592] on input "text" at bounding box center [712, 601] width 134 height 20
paste input "Porte-Badges rigides"
drag, startPoint x: 754, startPoint y: 567, endPoint x: 610, endPoint y: 573, distance: 144.1
click at [610, 592] on div "code réduction : Porte-Badges rigides Appliquer" at bounding box center [889, 601] width 643 height 20
drag, startPoint x: 744, startPoint y: 568, endPoint x: 584, endPoint y: 569, distance: 160.0
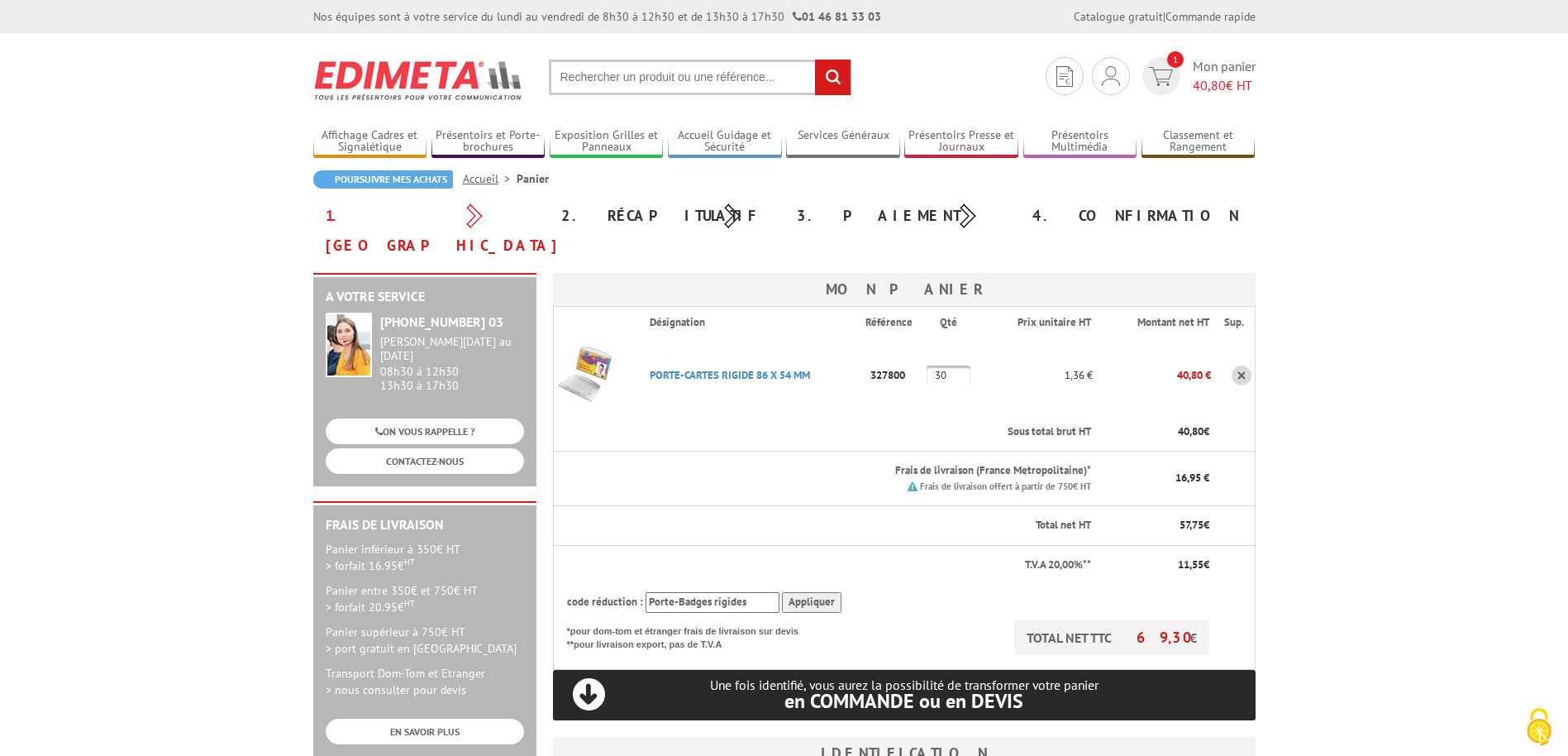
click at [584, 592] on div "code réduction : Porte-Badges rigides Appliquer" at bounding box center [889, 601] width 643 height 20
type input "Porte-Badges rigides"
click at [1077, 130] on link "Nouveau client ? Inscrivez-vous" at bounding box center [1111, 132] width 175 height 20
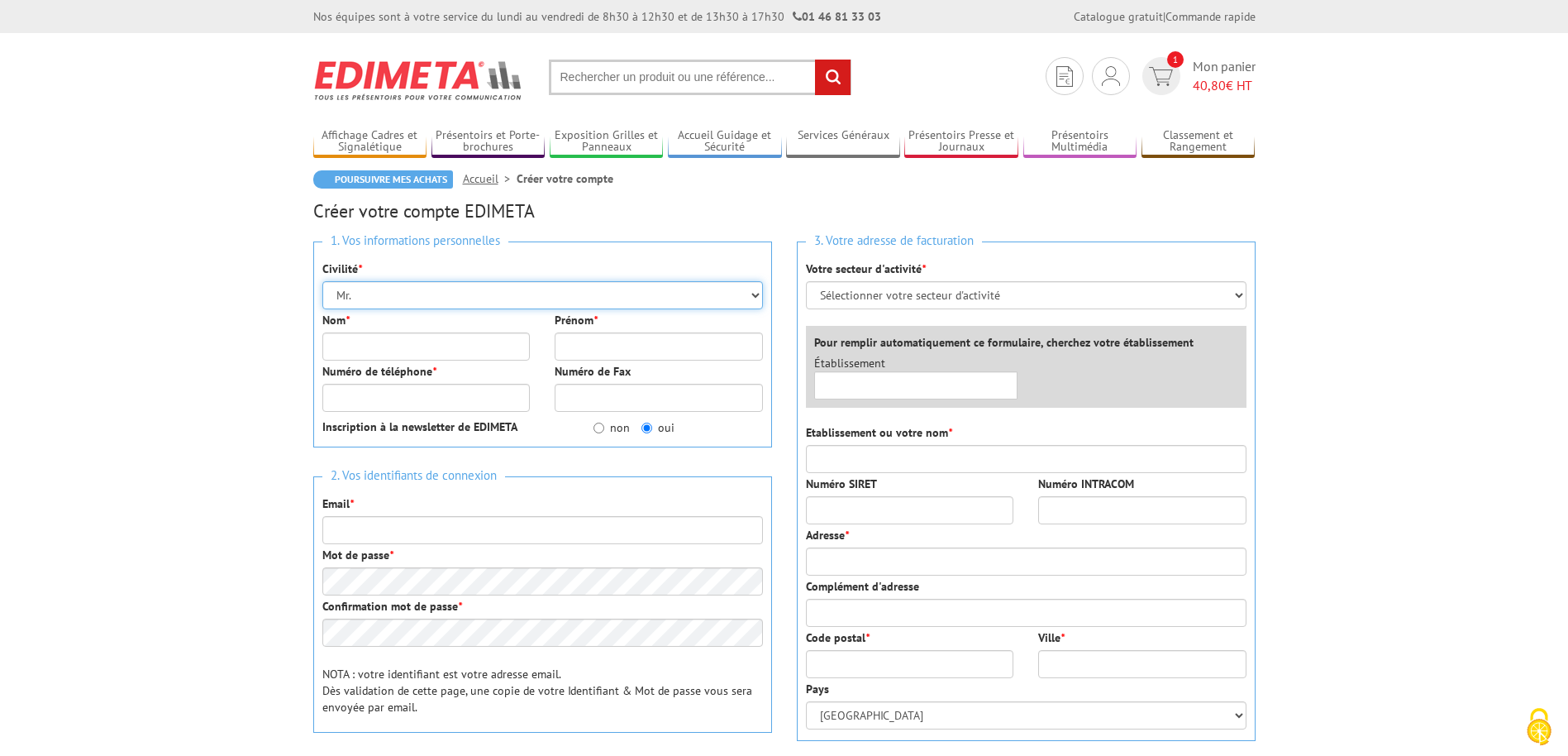
click at [709, 295] on select "Mr. Mme. Mlle." at bounding box center [543, 294] width 441 height 28
select select "Mme."
click at [322, 281] on select "Mr. Mme. Mlle." at bounding box center [543, 294] width 441 height 28
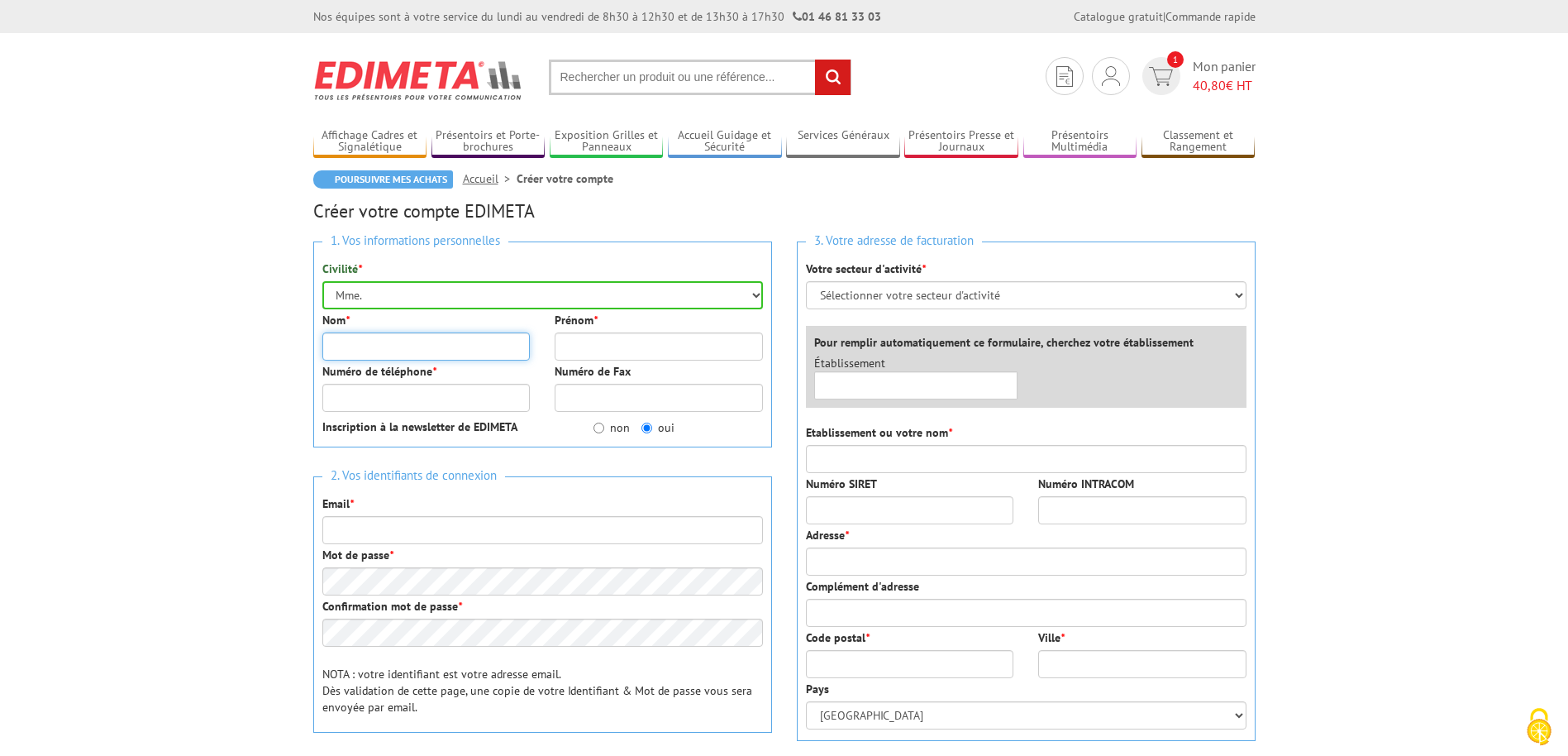
drag, startPoint x: 501, startPoint y: 357, endPoint x: 496, endPoint y: 347, distance: 11.2
click at [501, 357] on input "Nom *" at bounding box center [426, 346] width 209 height 28
type input "[PERSON_NAME]"
type input "Nathalie"
type input "0785881039"
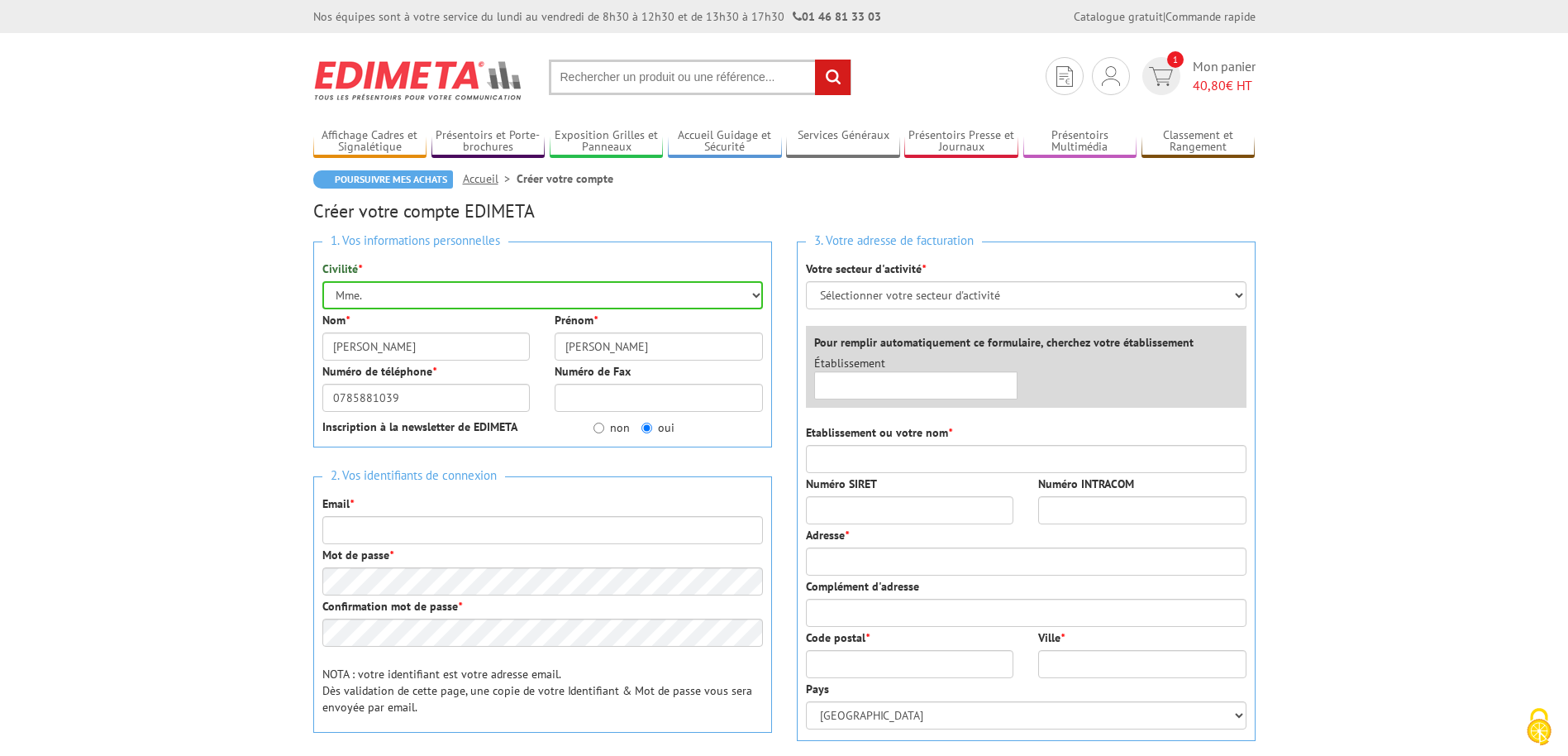
type input "nathalie.bonanno@eolen.com"
type input "GROUPE EOLEN"
type input "37 rue boissière"
type input "75016"
type input "PARIS 16"
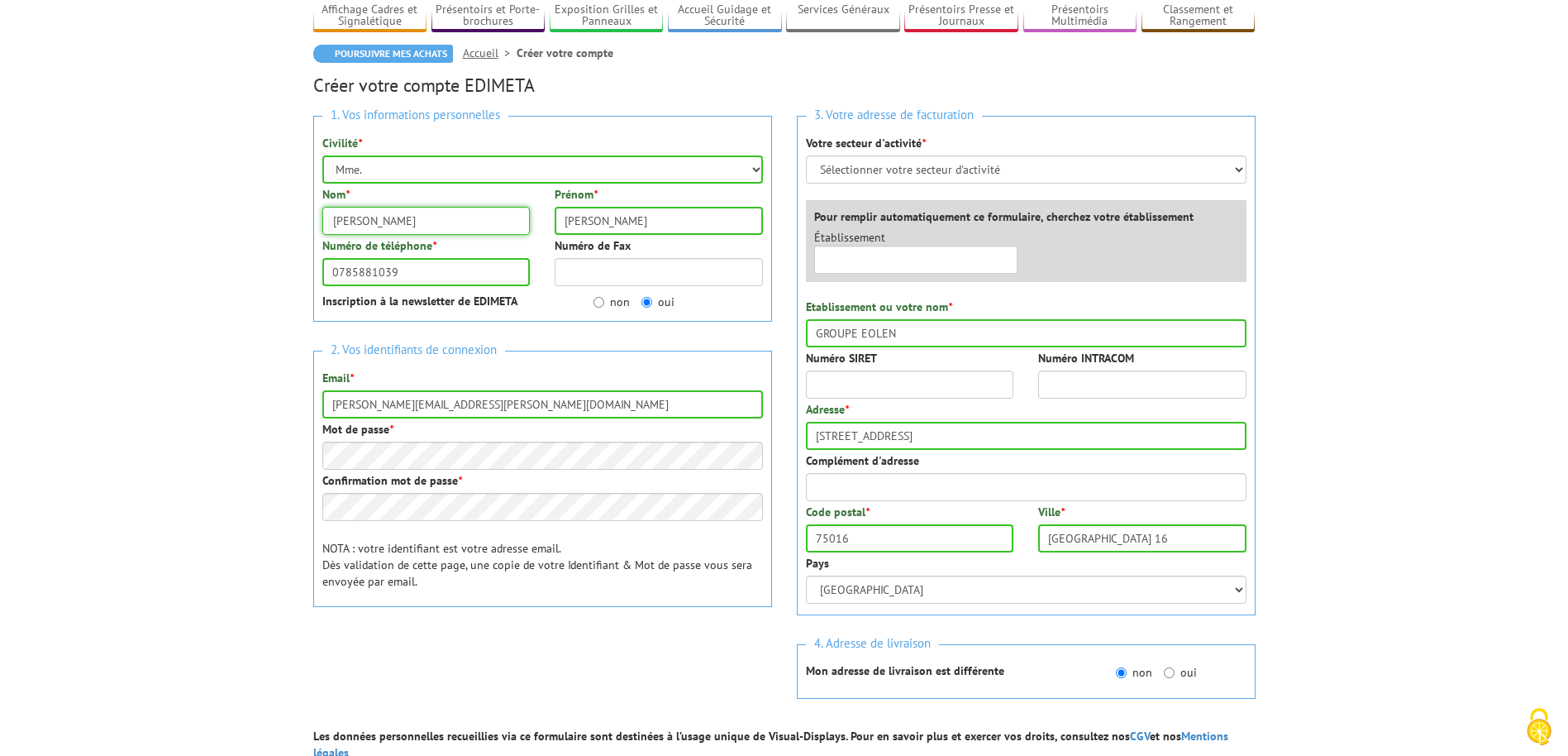
scroll to position [165, 0]
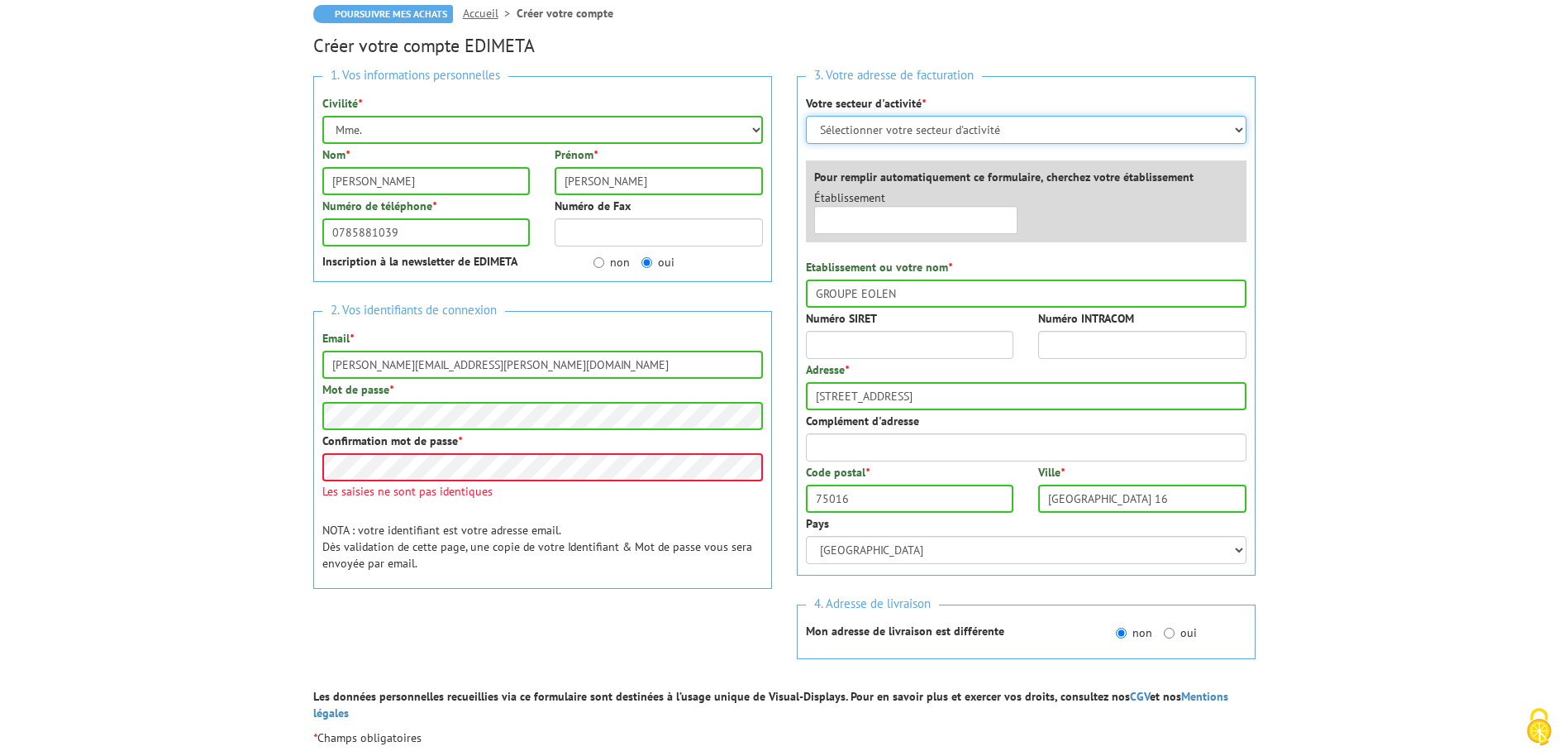
click at [948, 132] on select "Sélectionner votre secteur d'activité Administrations et collectivités Magasins…" at bounding box center [1026, 129] width 441 height 28
select select "878"
click at [806, 115] on select "Sélectionner votre secteur d'activité Administrations et collectivités Magasins…" at bounding box center [1026, 129] width 441 height 28
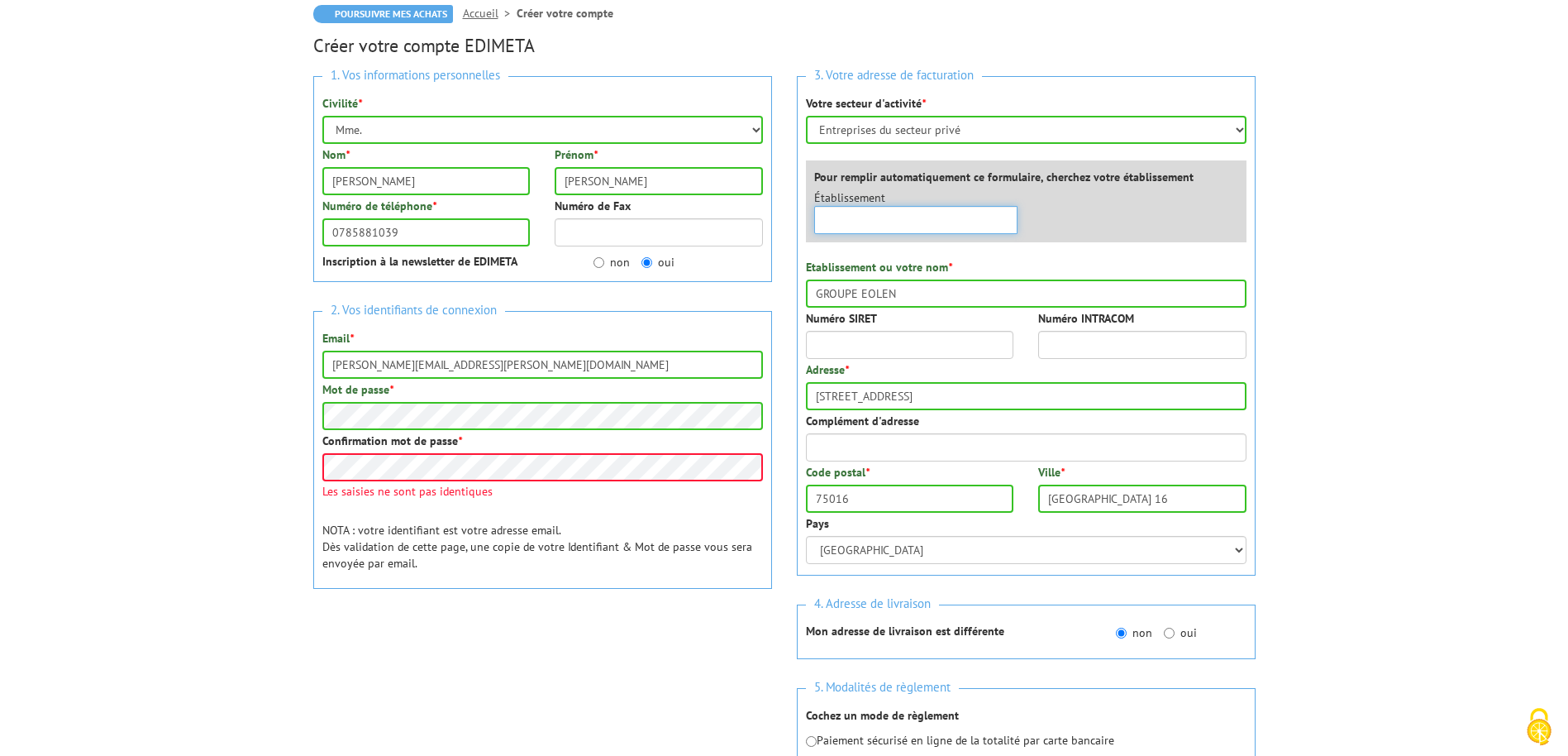
click at [948, 225] on input "text" at bounding box center [917, 219] width 204 height 28
drag, startPoint x: 918, startPoint y: 212, endPoint x: 761, endPoint y: 213, distance: 157.0
click at [761, 213] on div "1. Vos informations personnelles Civilité * Mr. Mme. Mlle. Nom * bonanno Prénom…" at bounding box center [785, 441] width 968 height 756
type input "GECI INTERNATIONAL"
click at [1007, 212] on div "×" at bounding box center [917, 219] width 204 height 28
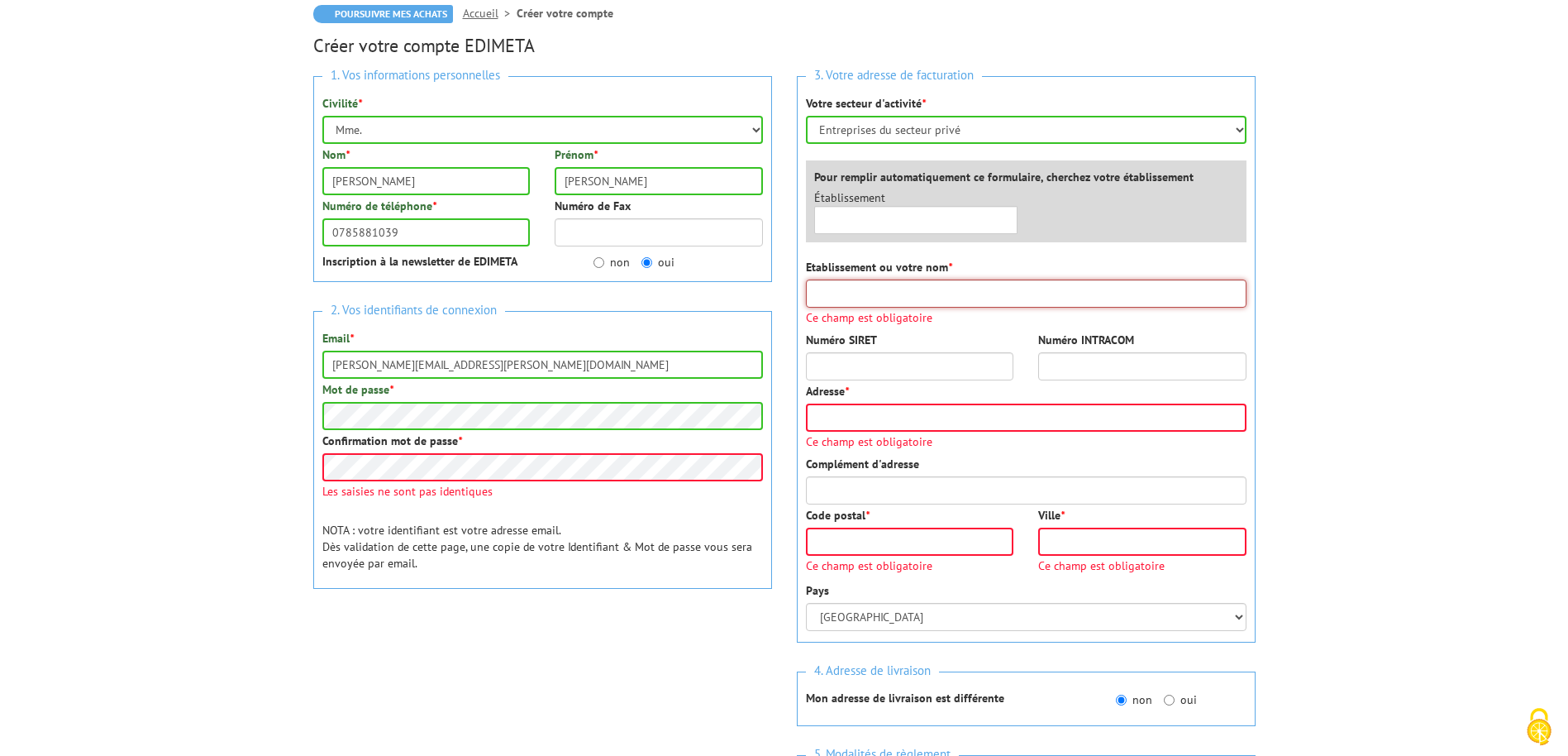
click at [962, 288] on input "Etablissement ou votre nom *" at bounding box center [1026, 292] width 441 height 28
type input "GROUPE EOLEN"
type input "37 rue boissière"
type input "75016"
type input "PARIS 16"
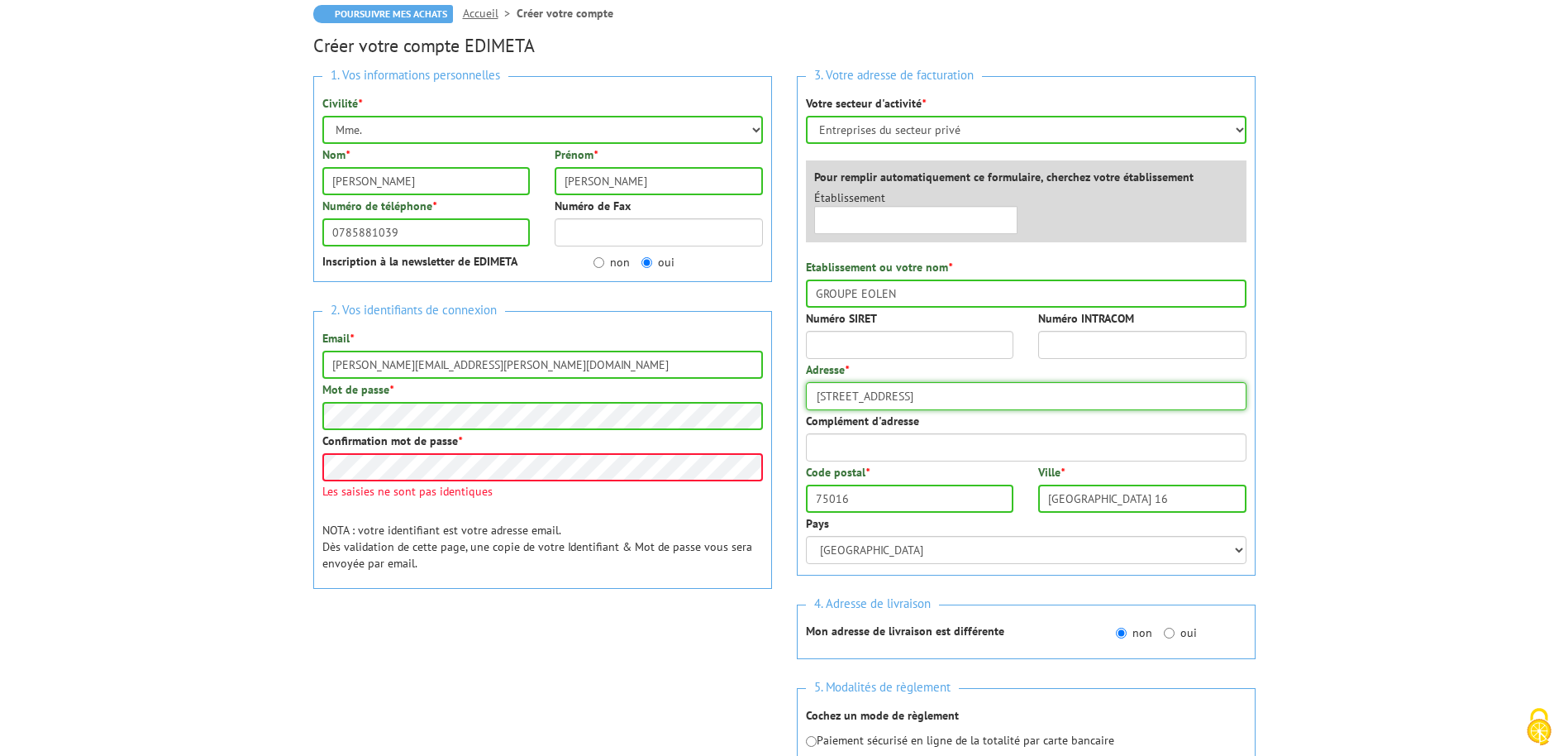
drag, startPoint x: 924, startPoint y: 388, endPoint x: 768, endPoint y: 401, distance: 156.5
click at [771, 401] on div "1. Vos informations personnelles Civilité * Mr. Mme. Mlle. Nom * bonanno Prénom…" at bounding box center [785, 441] width 968 height 756
type input "62, Avenue Émile Zola"
type input "batiment A - 1er étage"
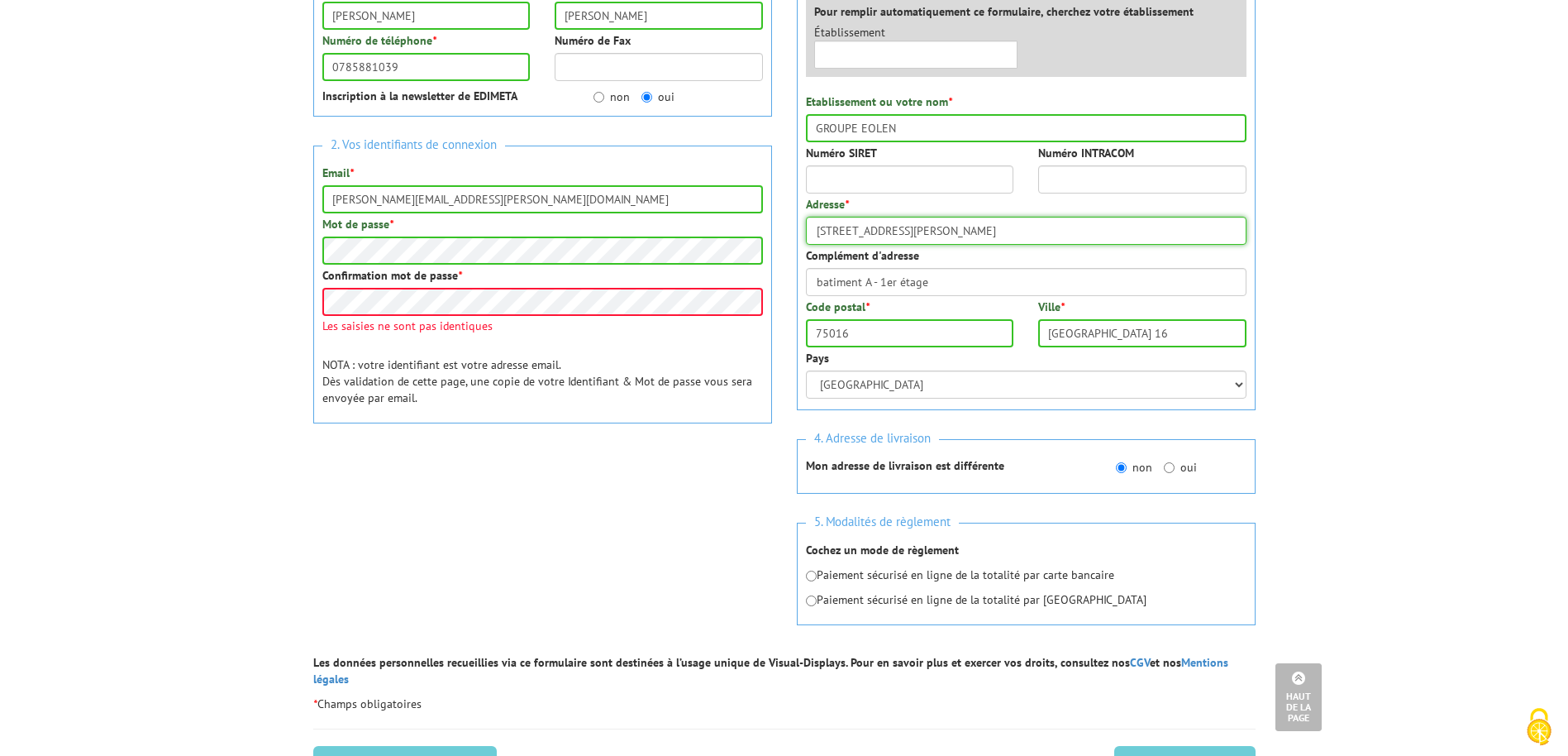
scroll to position [414, 0]
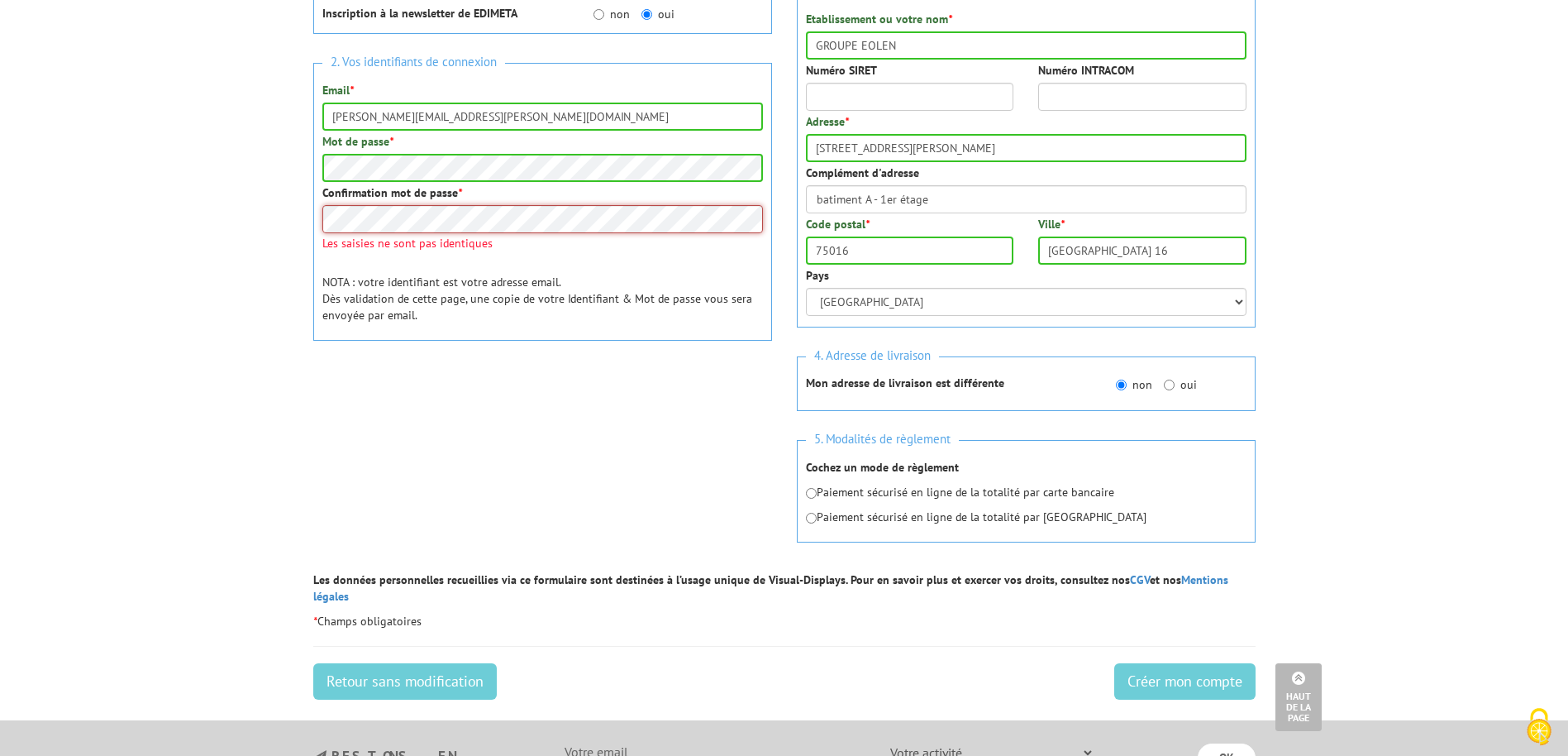
click at [305, 222] on div "1. Vos informations personnelles Civilité * Mr. Mme. Mlle. Nom * bonanno Prénom…" at bounding box center [543, 125] width 484 height 620
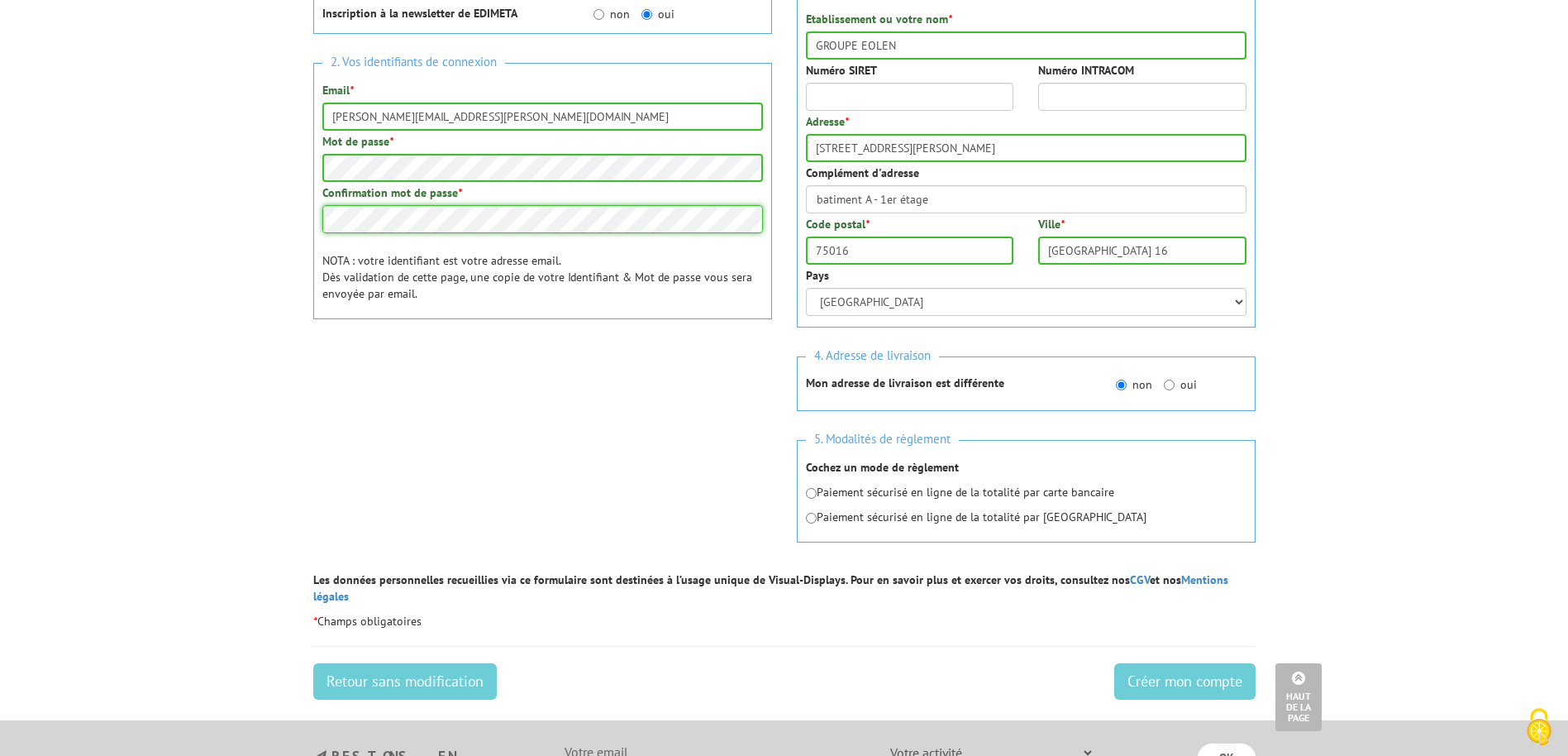
click at [1115, 663] on input "Créer mon compte" at bounding box center [1185, 681] width 141 height 37
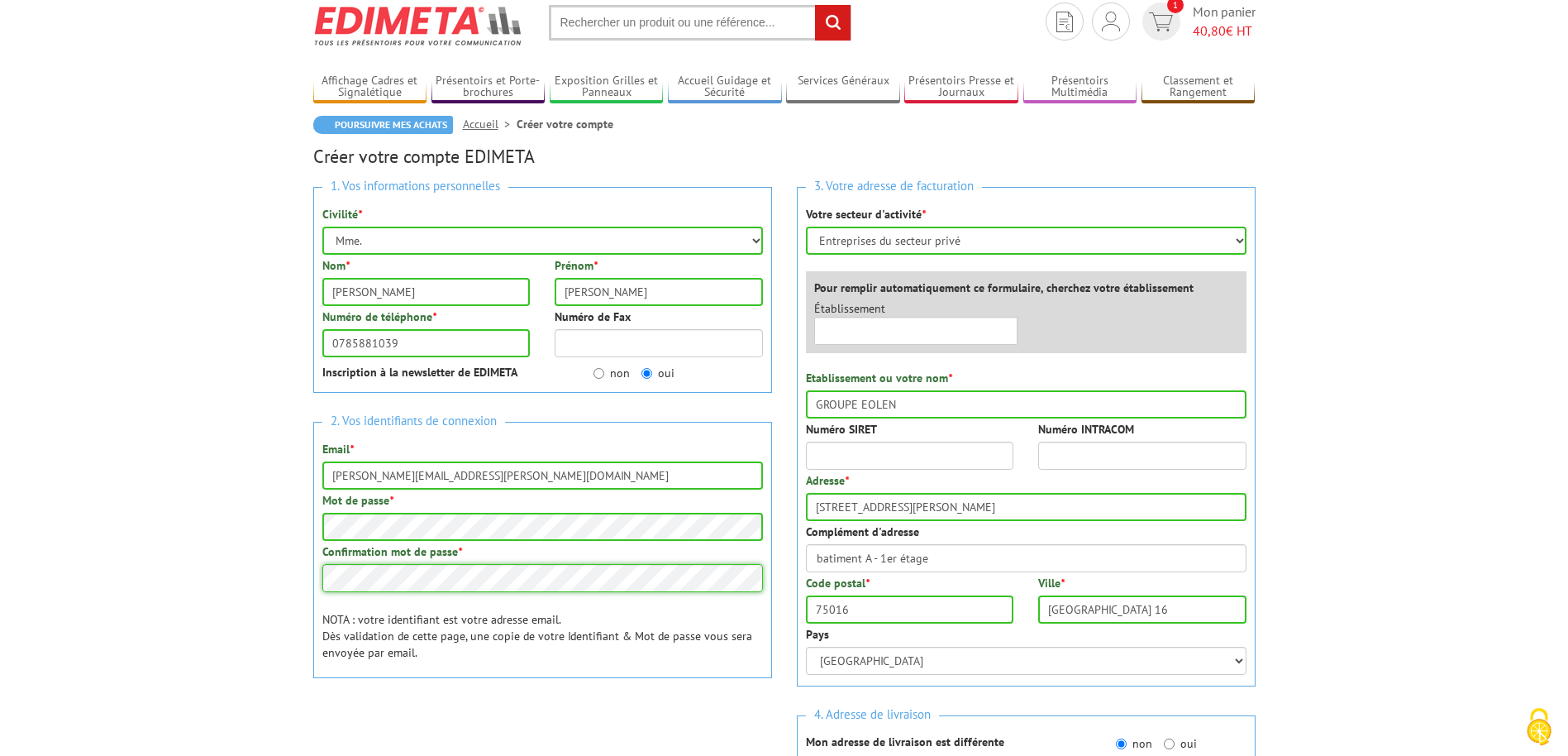
scroll to position [83, 0]
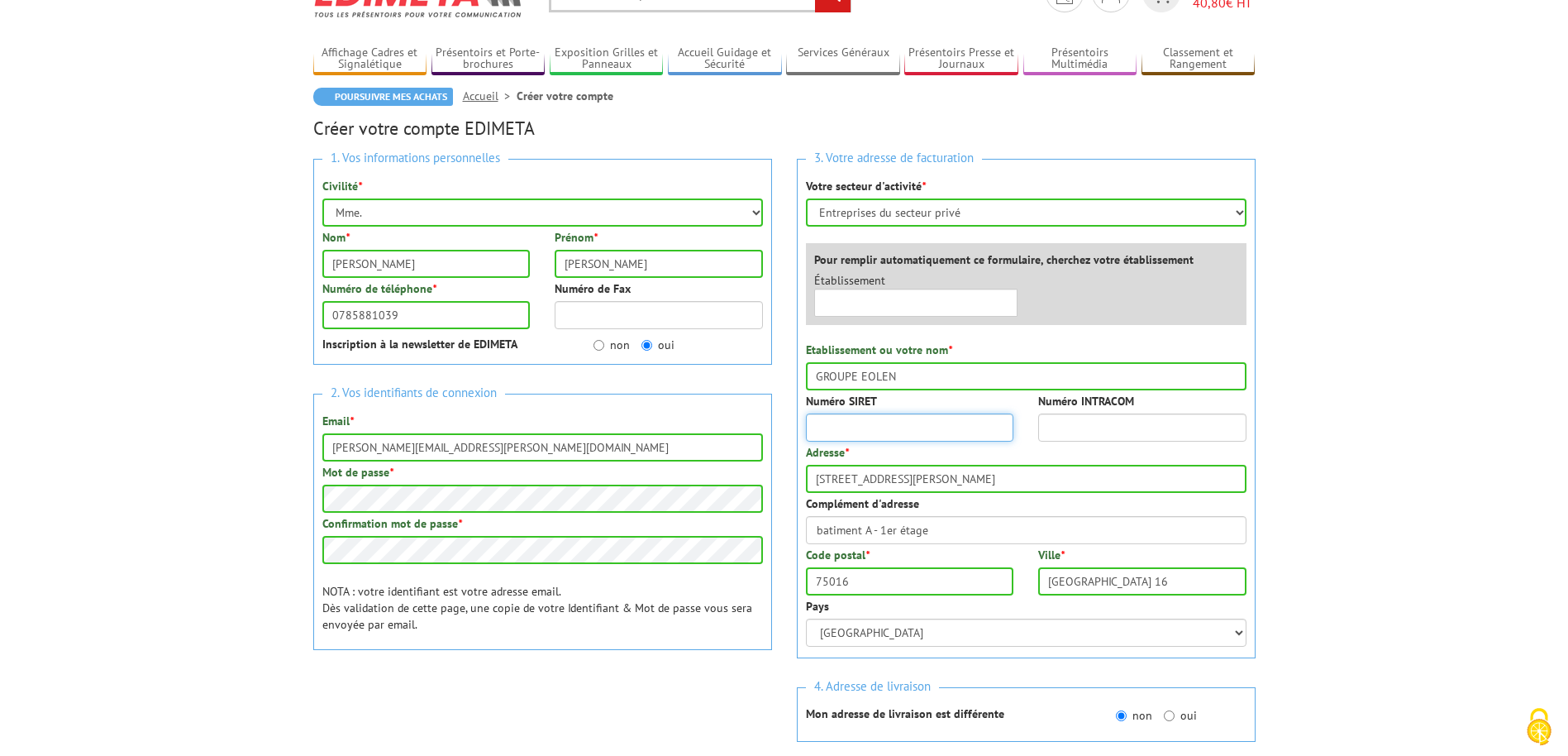
click at [951, 426] on input "Numéro SIRET" at bounding box center [910, 427] width 209 height 28
paste input "514 023 878"
type input "514023878"
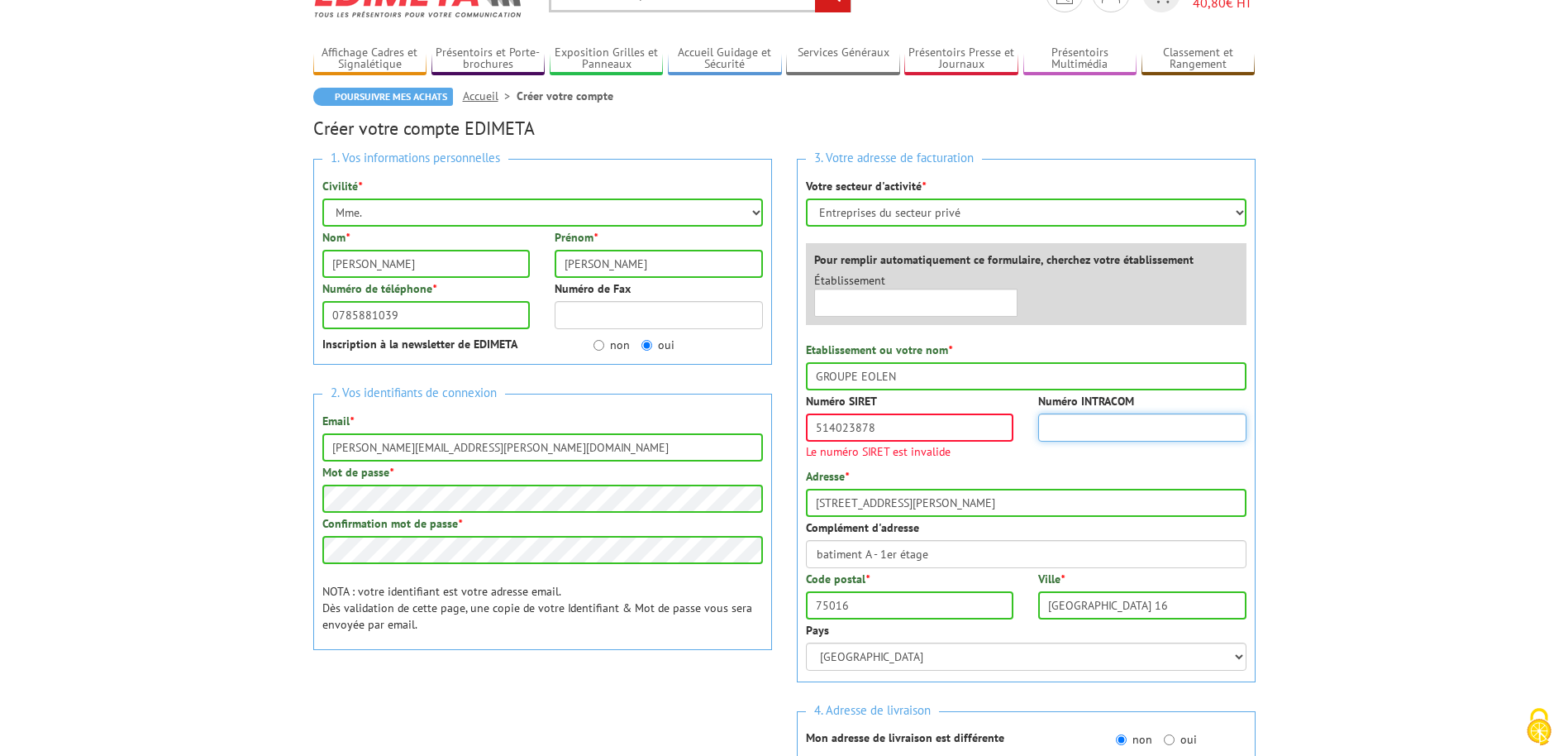
click at [1104, 418] on input "Numéro INTRACOM" at bounding box center [1142, 427] width 209 height 28
paste input "FR81514023878"
type input "FR81514023878"
drag, startPoint x: 934, startPoint y: 426, endPoint x: 756, endPoint y: 429, distance: 178.0
click at [756, 429] on div "1. Vos informations personnelles Civilité * Mr. Mme. Mlle. Nom * bonanno Prénom…" at bounding box center [785, 545] width 968 height 799
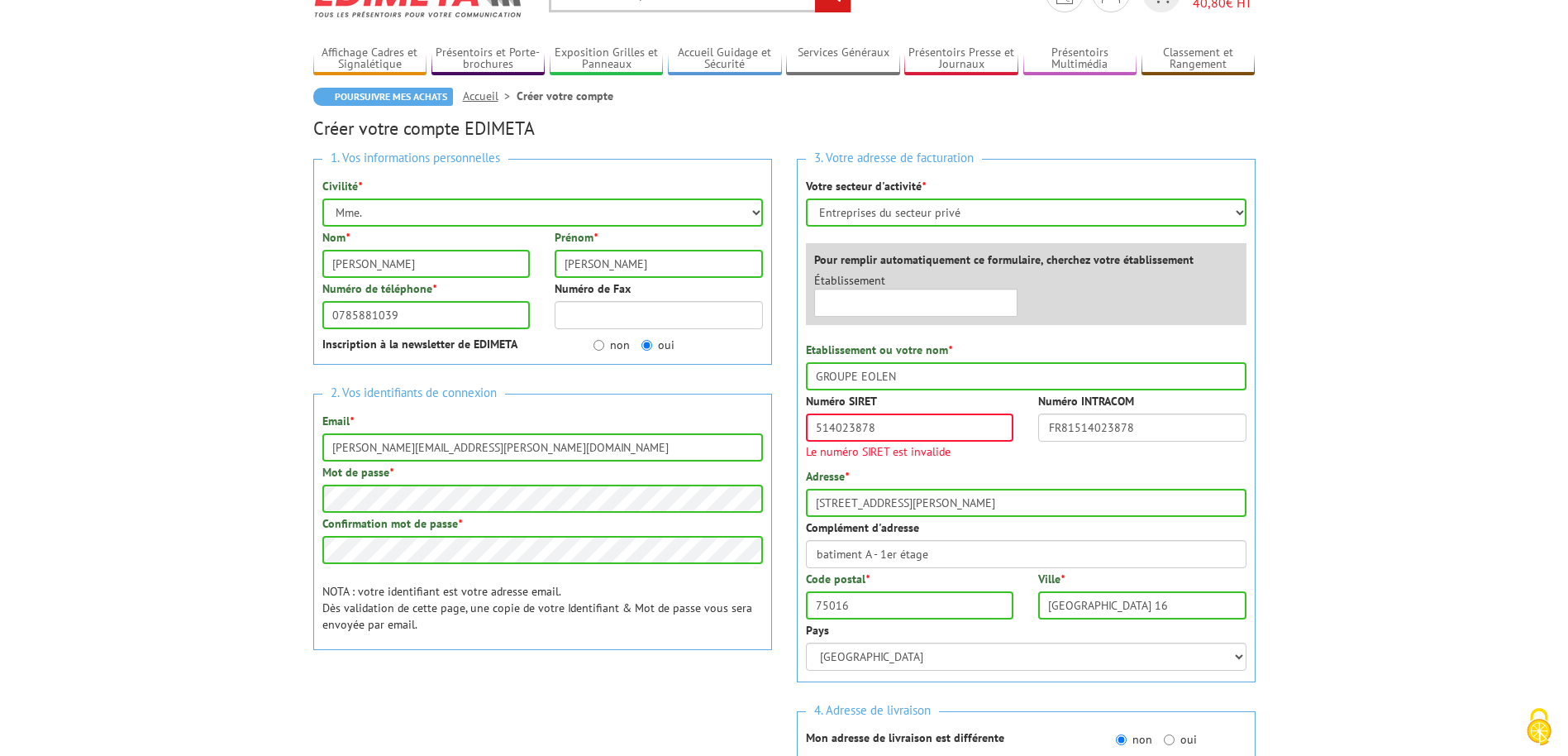
click at [1158, 463] on div "Numéro SIRET 514023878 Le numéro SIRET est invalide Numéro INTRACOM FR815140238…" at bounding box center [1026, 430] width 466 height 75
click at [905, 428] on input "514023878" at bounding box center [910, 427] width 209 height 28
drag, startPoint x: 898, startPoint y: 427, endPoint x: 775, endPoint y: 426, distance: 123.0
click at [775, 426] on div "1. Vos informations personnelles Civilité * Mr. Mme. Mlle. Nom * bonanno Prénom…" at bounding box center [785, 545] width 968 height 799
paste input "00044"
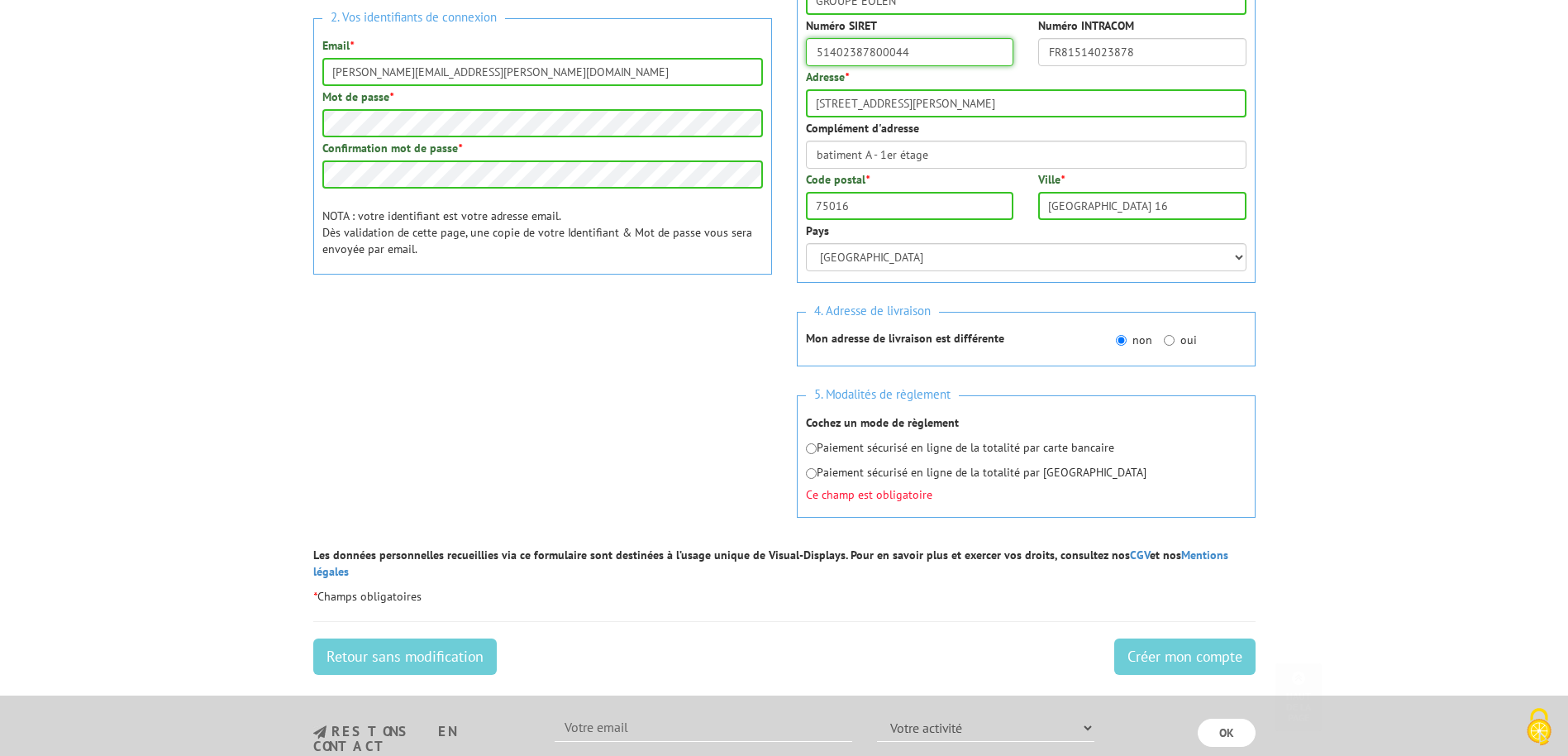
scroll to position [496, 0]
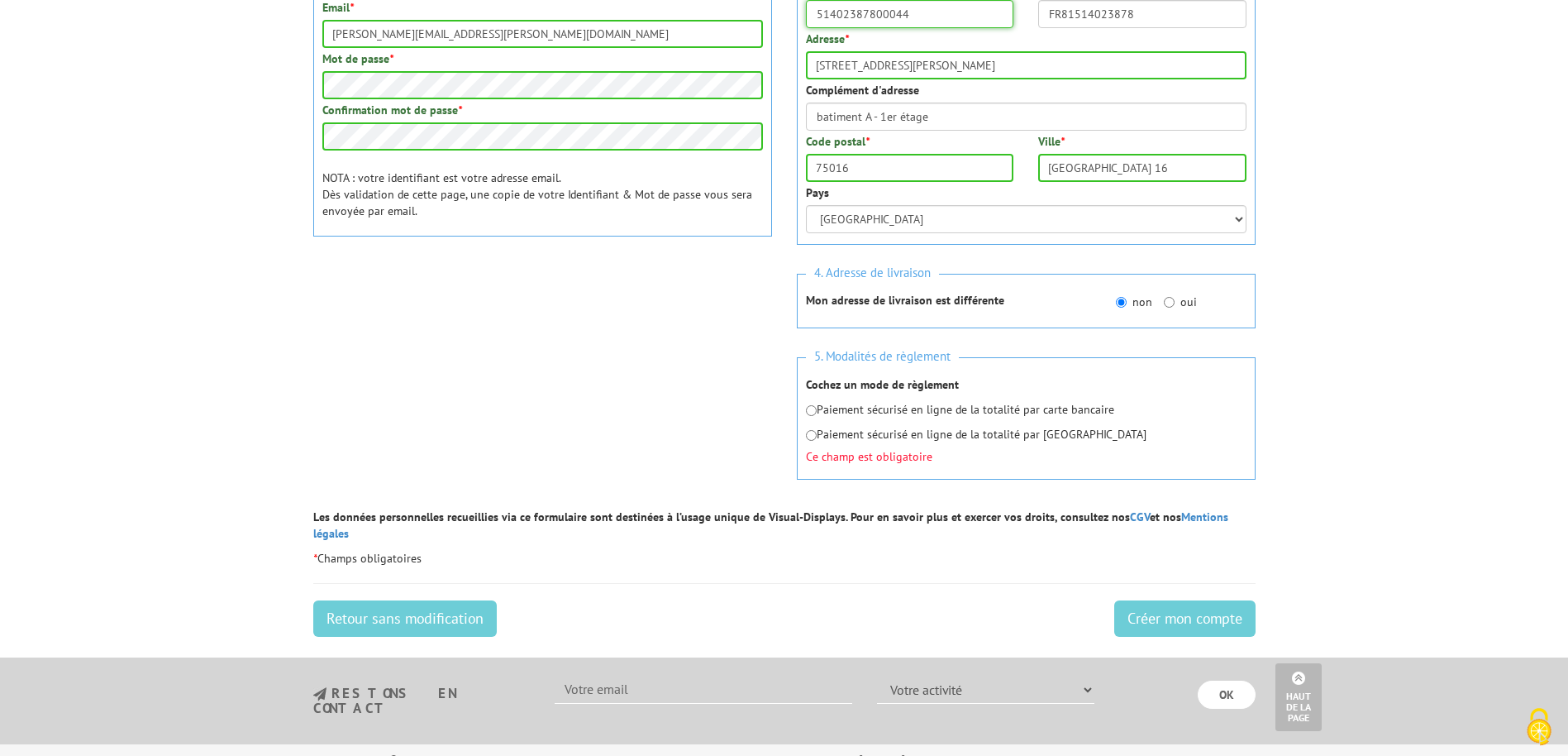
type input "51402387800044"
click at [809, 434] on input "radio" at bounding box center [811, 435] width 11 height 11
radio input "true"
click at [1194, 600] on input "Créer mon compte" at bounding box center [1185, 618] width 141 height 37
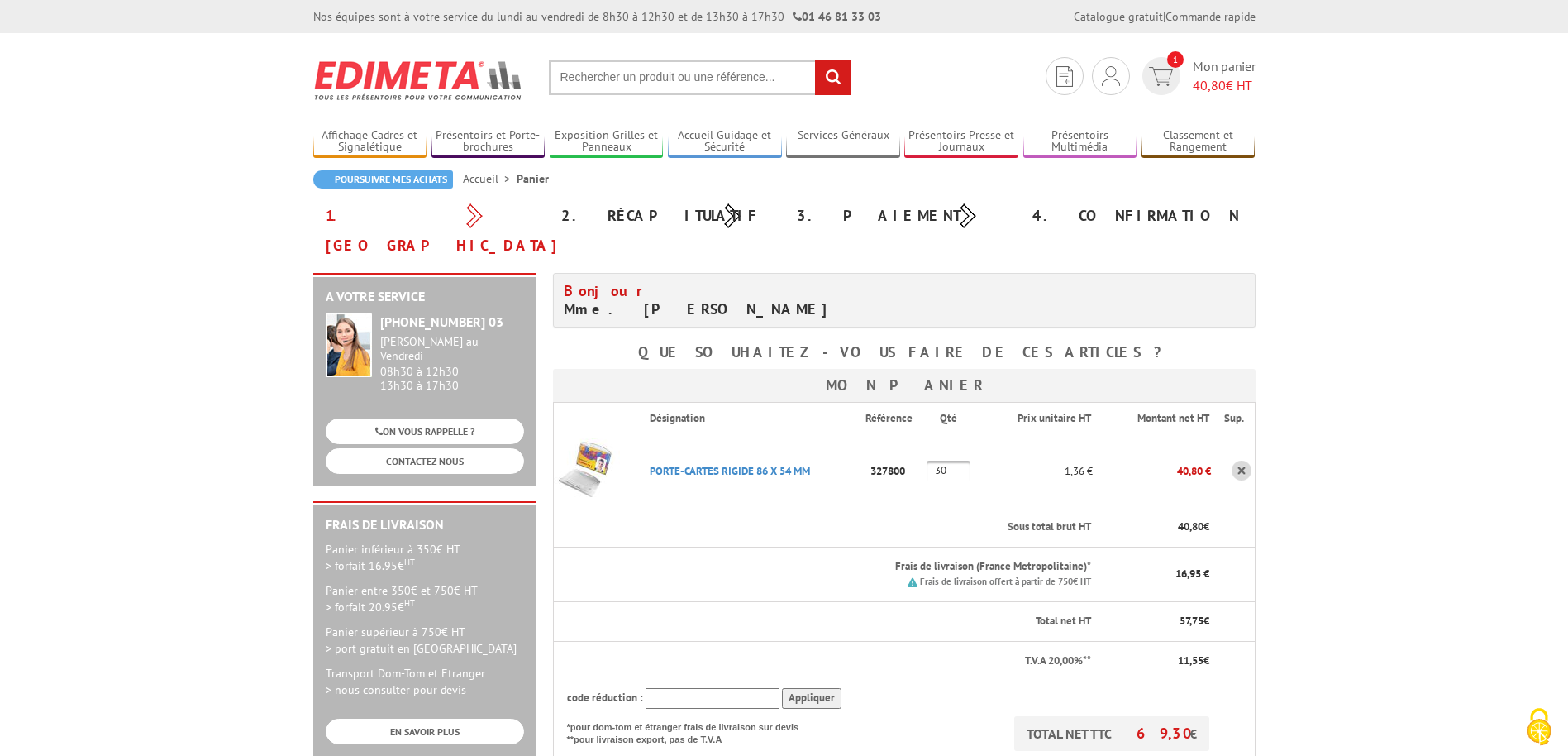
drag, startPoint x: 955, startPoint y: 441, endPoint x: 923, endPoint y: 442, distance: 32.0
click at [923, 442] on tr "PORTE-CARTES RIGIDE 86 X 54 MM Code promo non activable pour cet article 327800…" at bounding box center [904, 469] width 702 height 74
type input "50"
click at [745, 688] on input "text" at bounding box center [712, 697] width 134 height 20
paste input "New10"
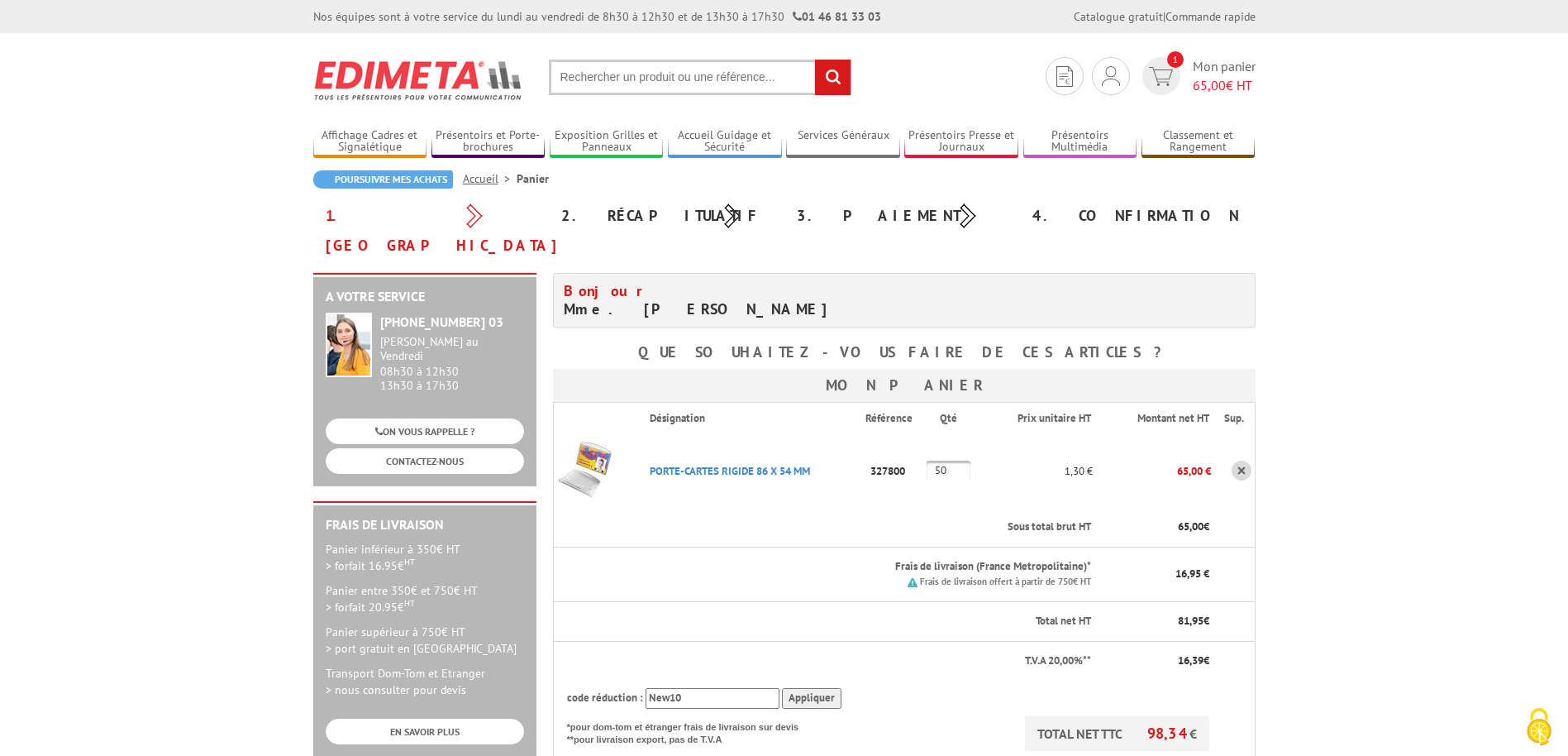
type input "New10"
click at [803, 688] on input "Appliquer" at bounding box center [812, 697] width 60 height 20
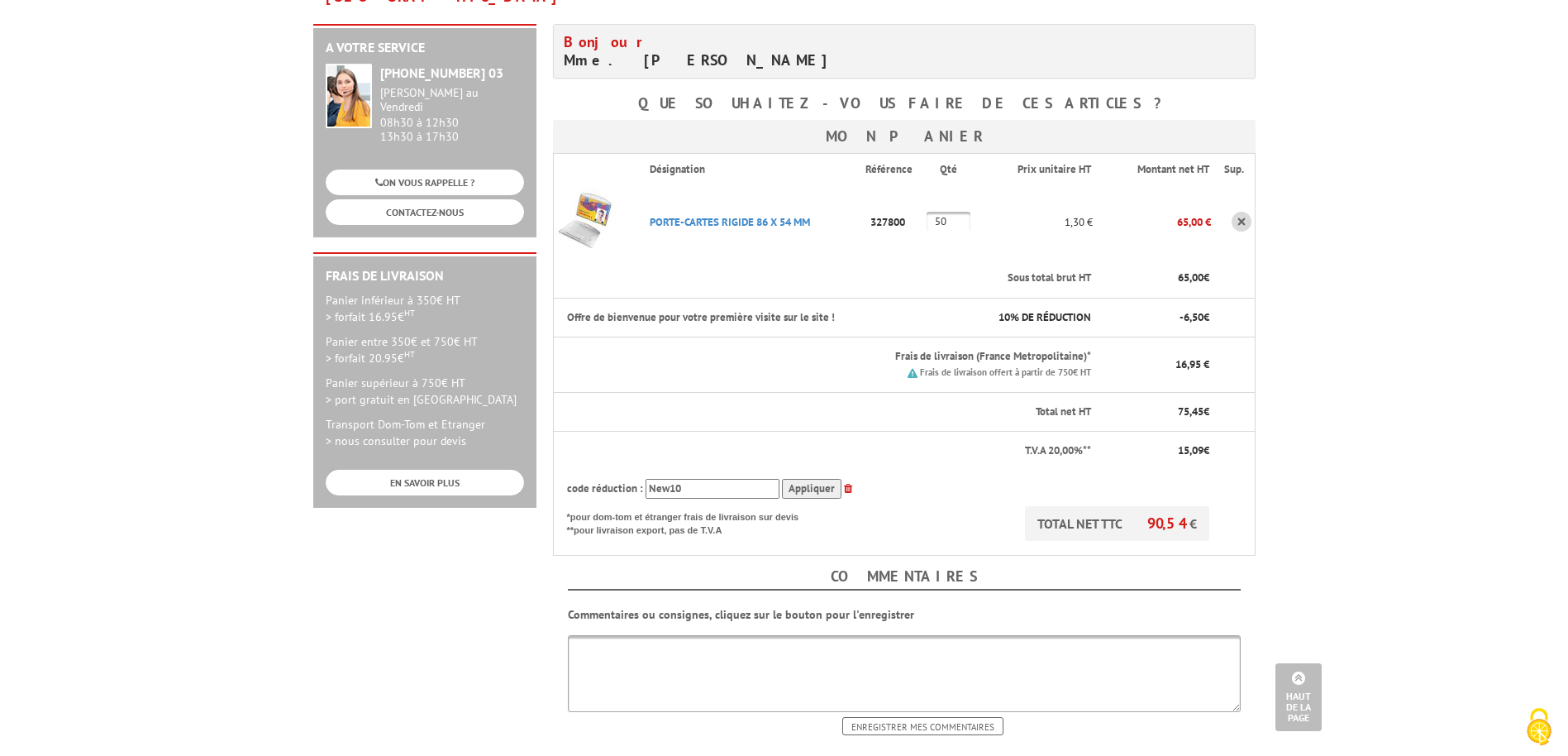
scroll to position [248, 0]
drag, startPoint x: 950, startPoint y: 191, endPoint x: 913, endPoint y: 195, distance: 37.2
click at [913, 195] on tr "PORTE-CARTES RIGIDE 86 X 54 MM Code promo non activable pour cet article 327800…" at bounding box center [904, 222] width 702 height 74
drag, startPoint x: 955, startPoint y: 191, endPoint x: 898, endPoint y: 197, distance: 57.3
click at [900, 196] on tr "PORTE-CARTES RIGIDE 86 X 54 MM Code promo non activable pour cet article 327800…" at bounding box center [904, 222] width 702 height 74
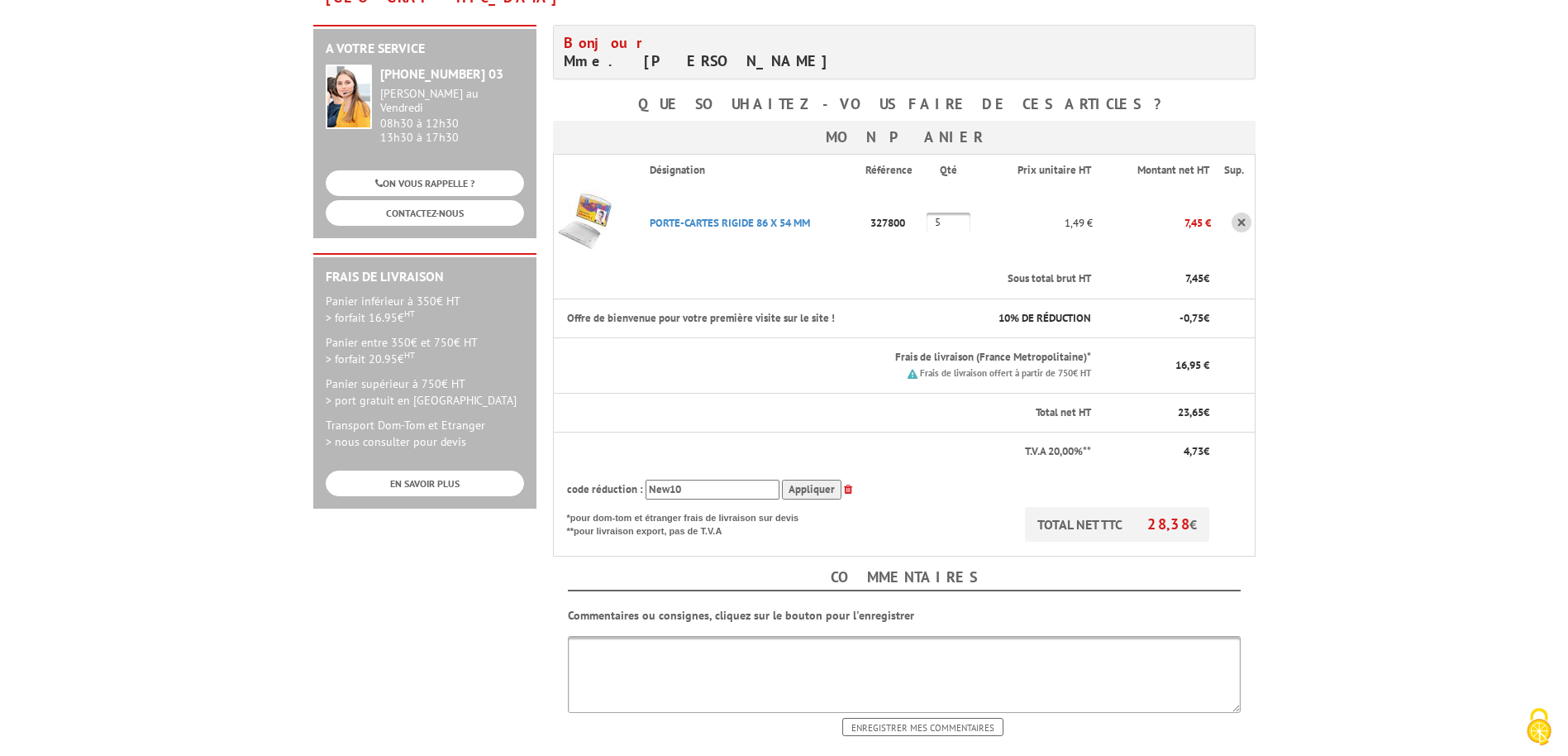
type input "50"
